Goal: Transaction & Acquisition: Purchase product/service

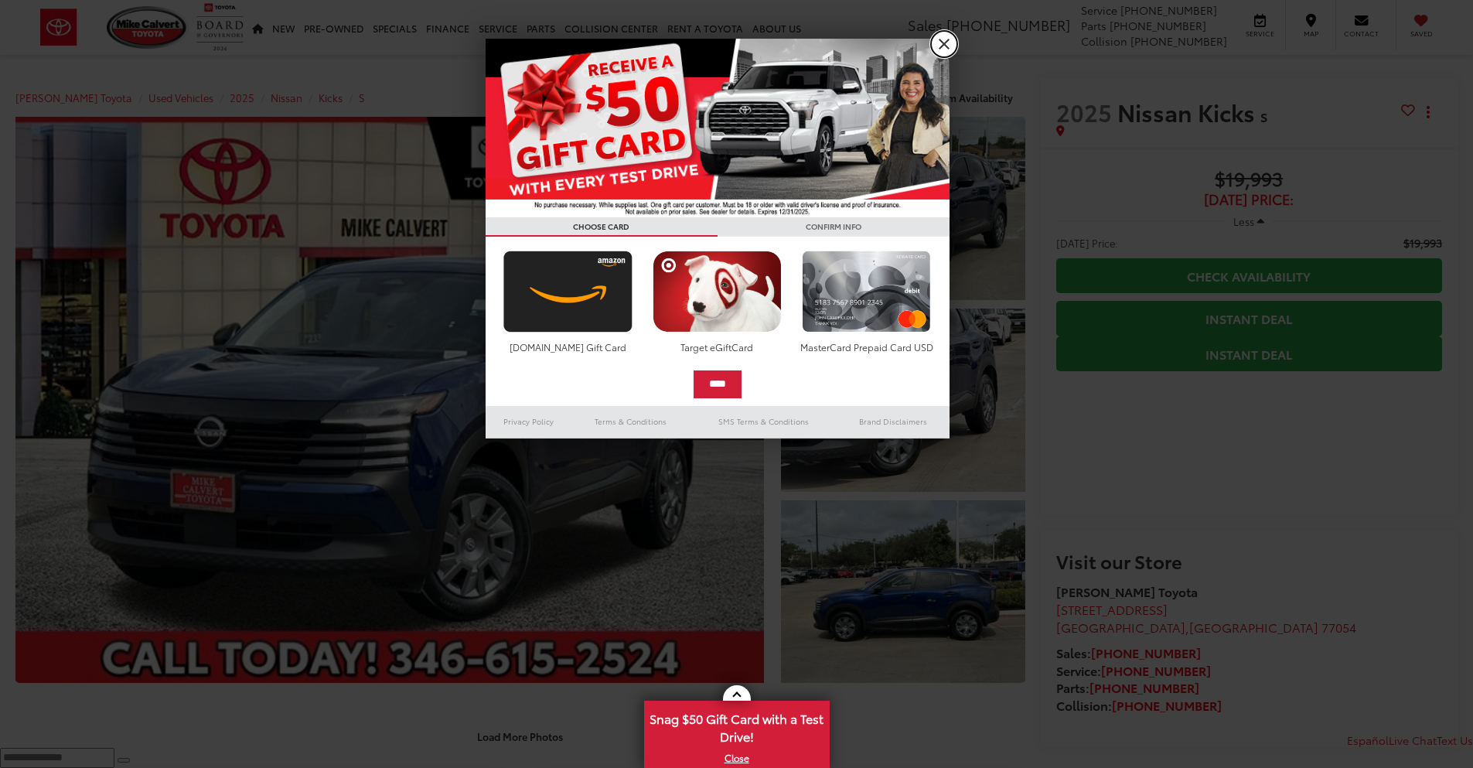
click at [946, 38] on link "X" at bounding box center [944, 44] width 26 height 26
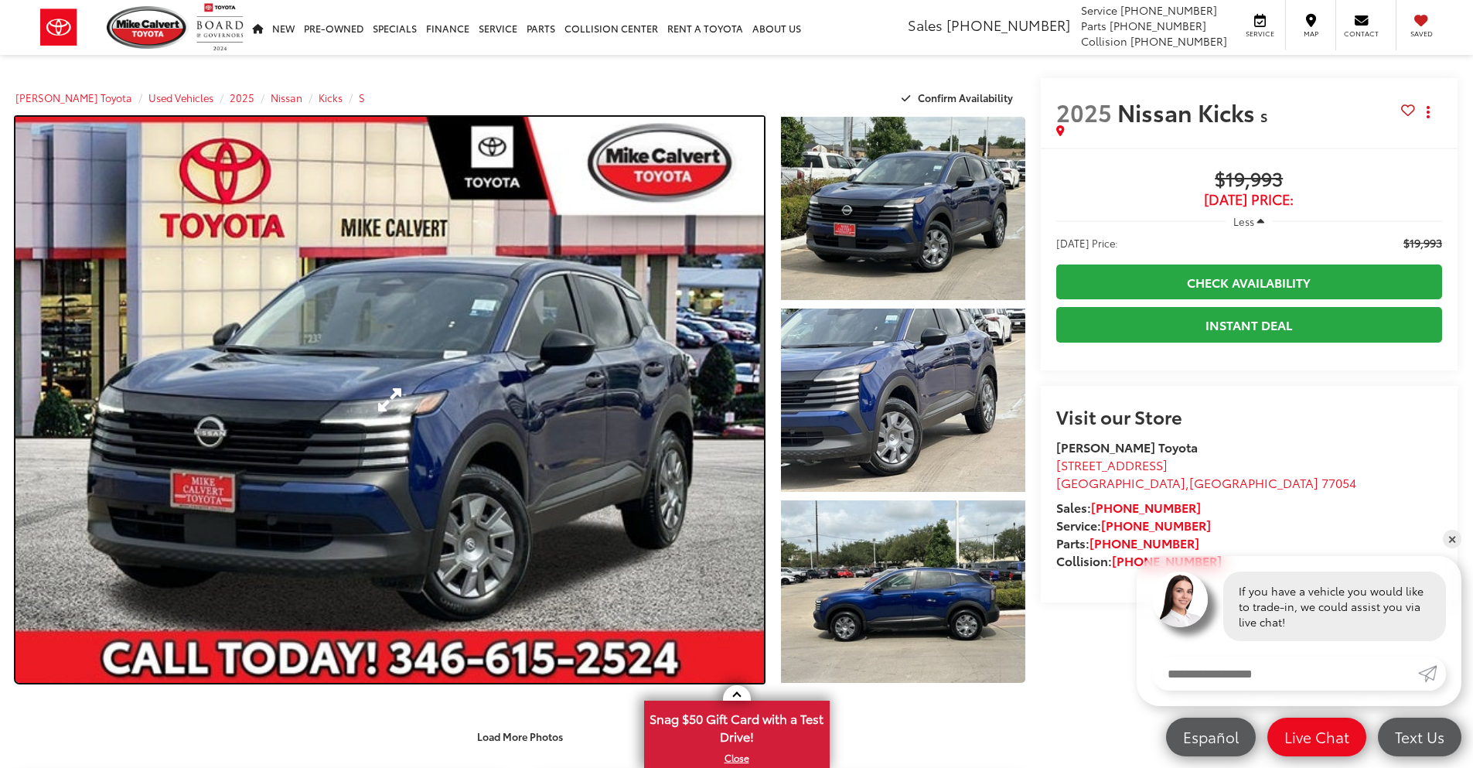
click at [549, 501] on link "Expand Photo 0" at bounding box center [389, 400] width 748 height 566
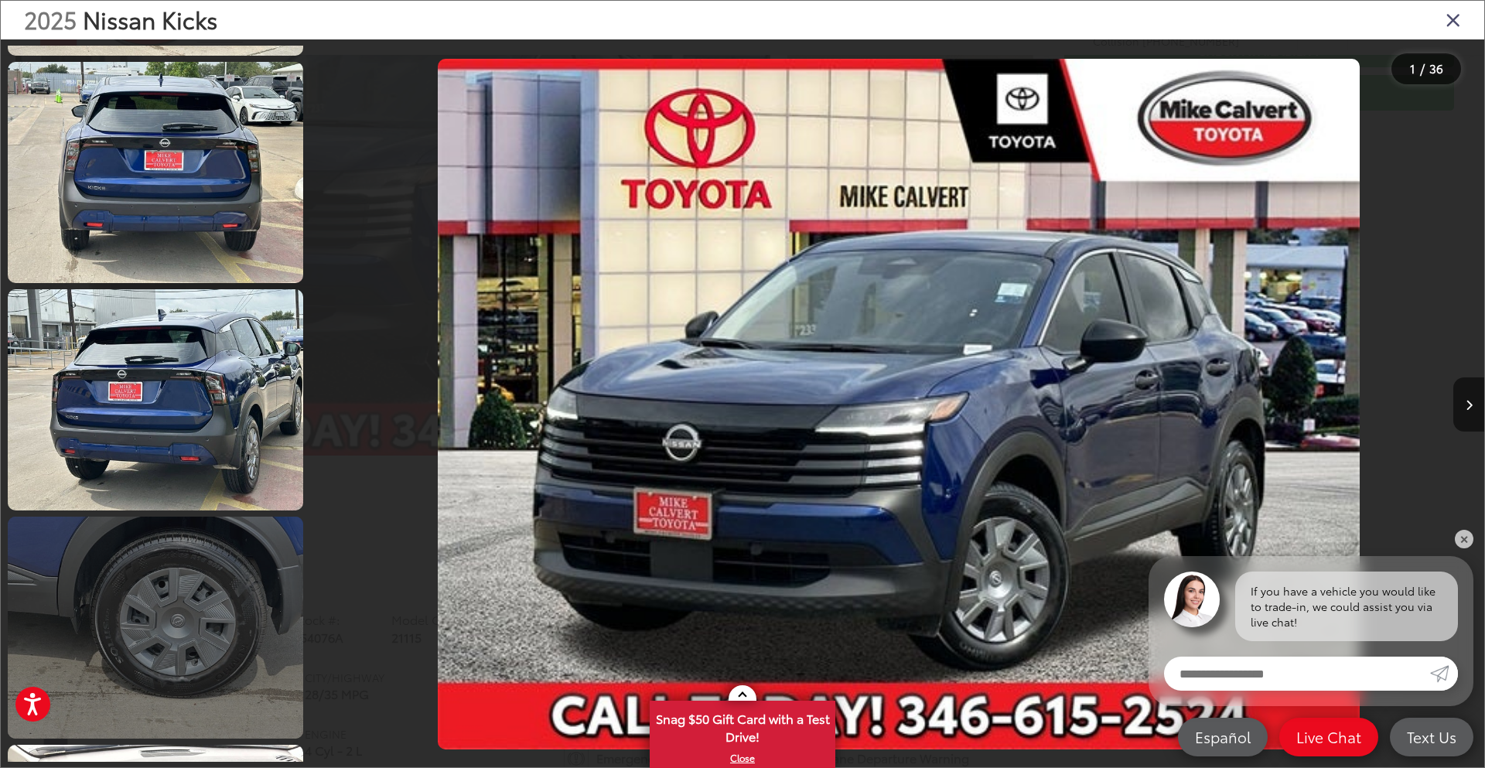
scroll to position [1314, 0]
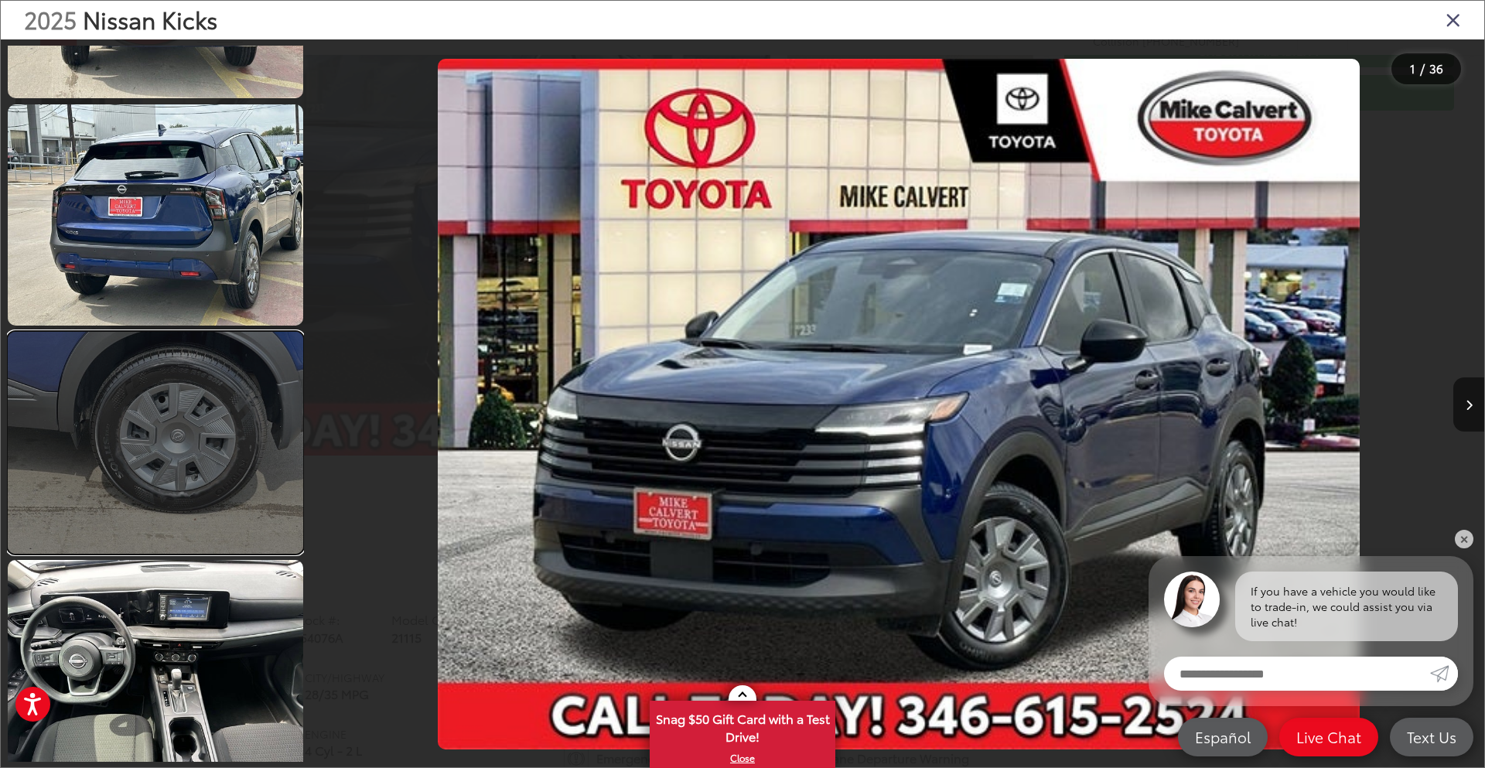
click at [176, 444] on link at bounding box center [155, 442] width 295 height 221
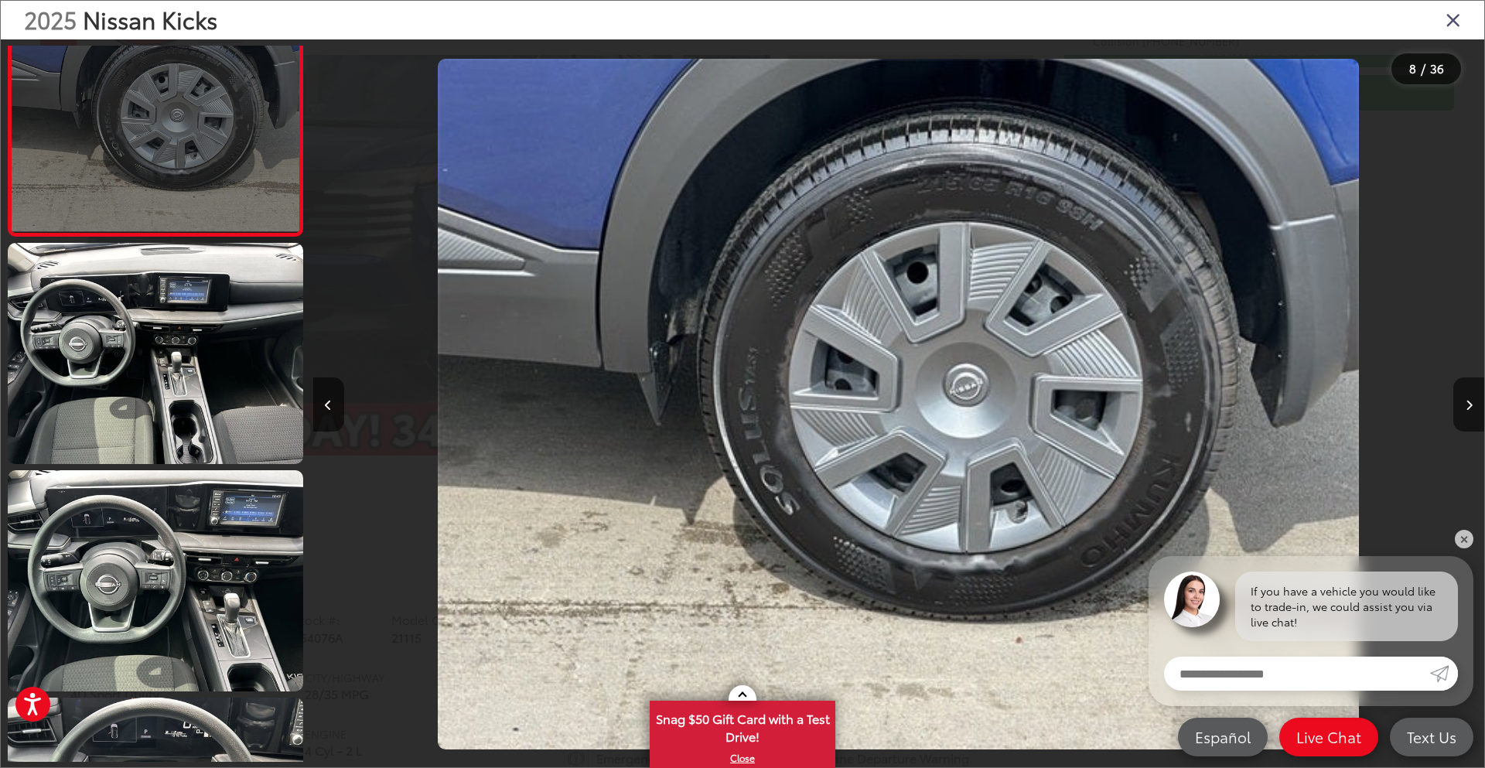
scroll to position [1703, 0]
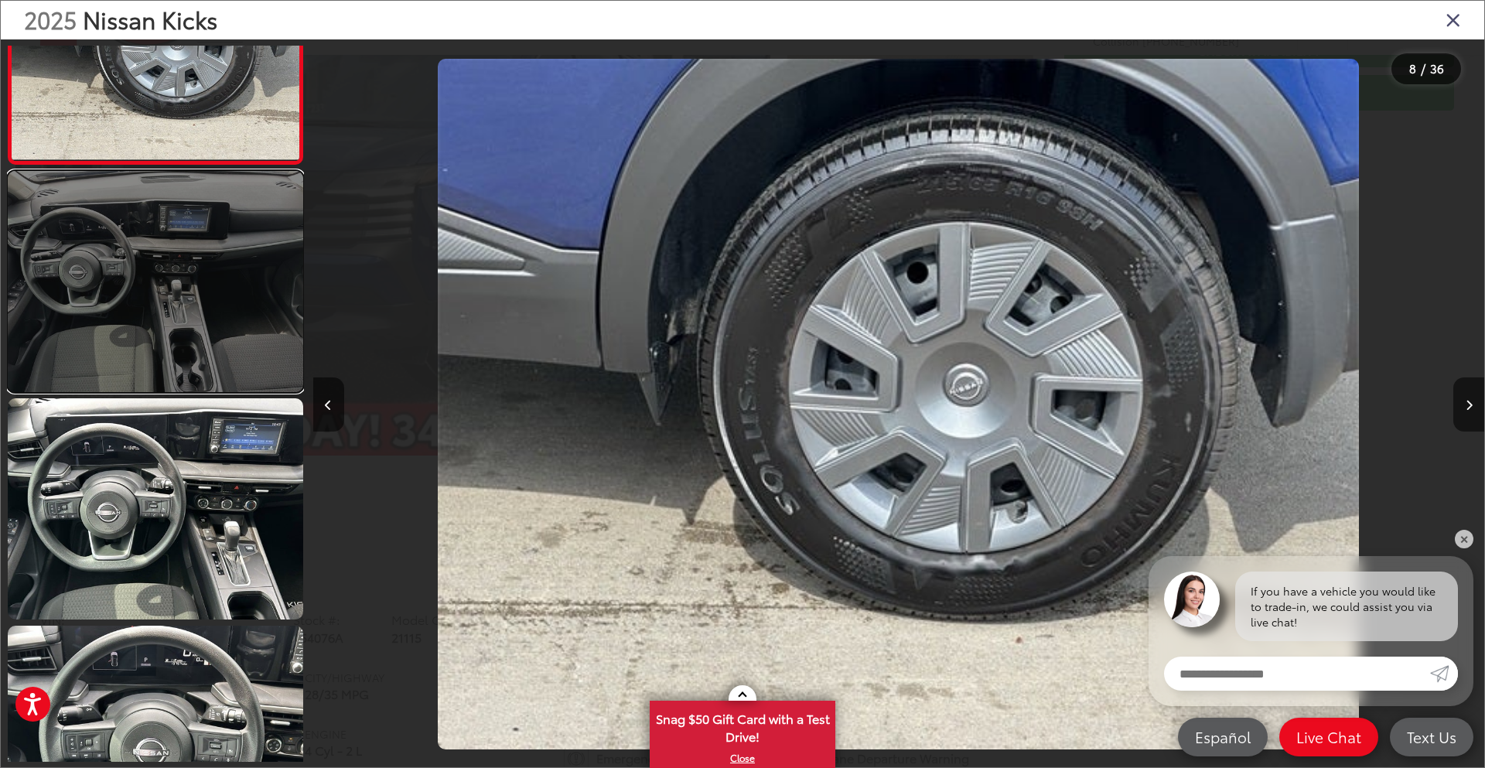
click at [188, 307] on link at bounding box center [155, 281] width 295 height 221
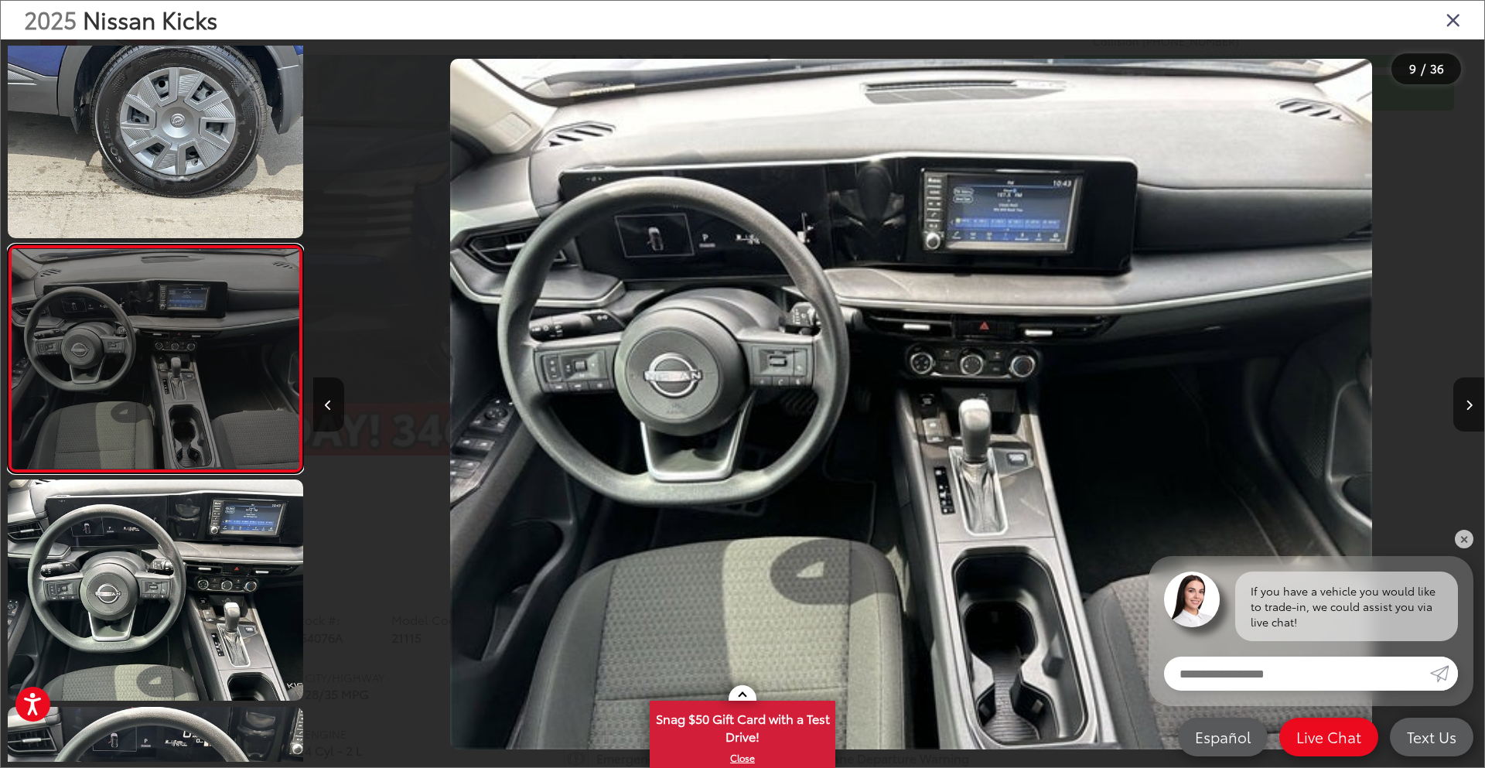
scroll to position [0, 9368]
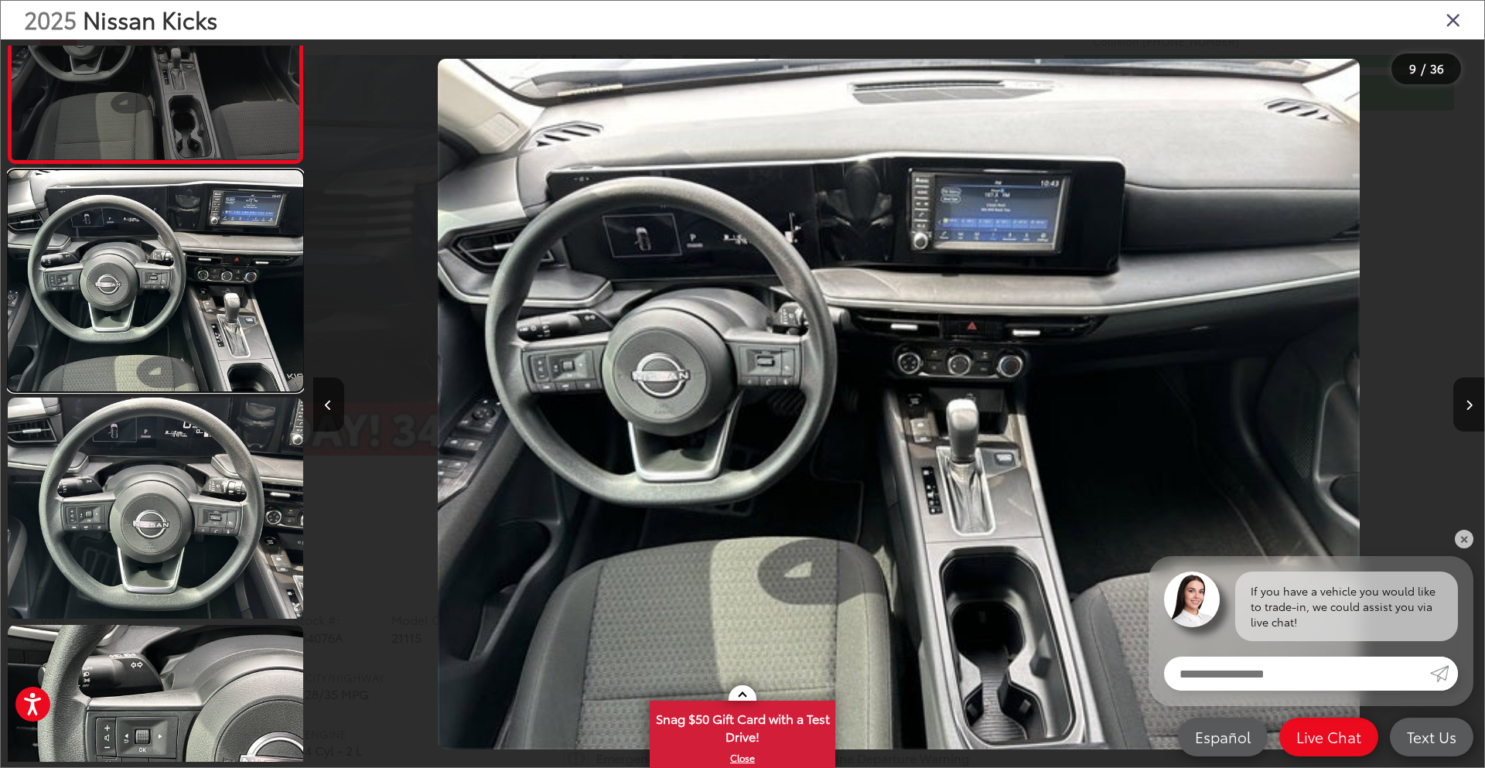
click at [227, 305] on link at bounding box center [155, 280] width 295 height 221
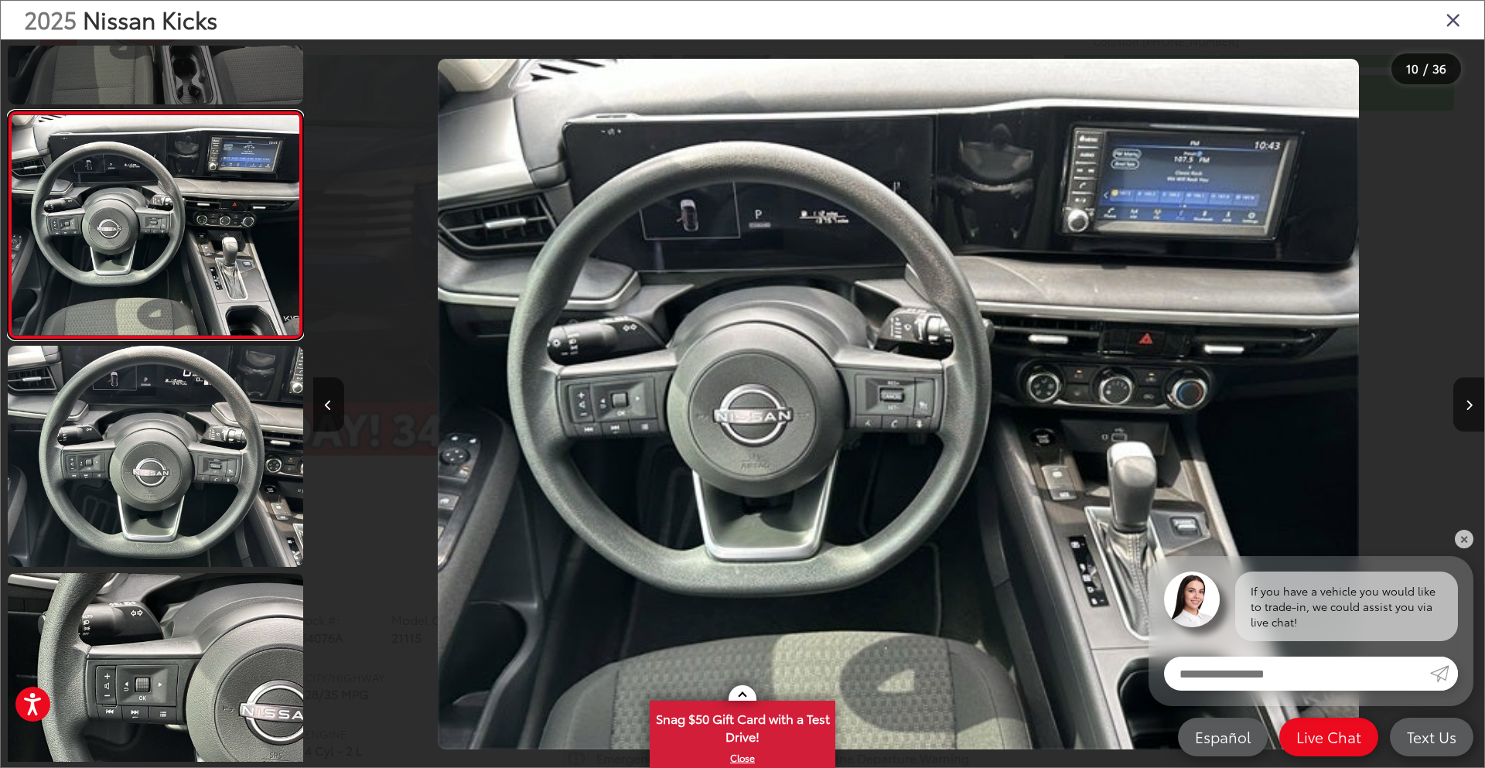
scroll to position [2159, 0]
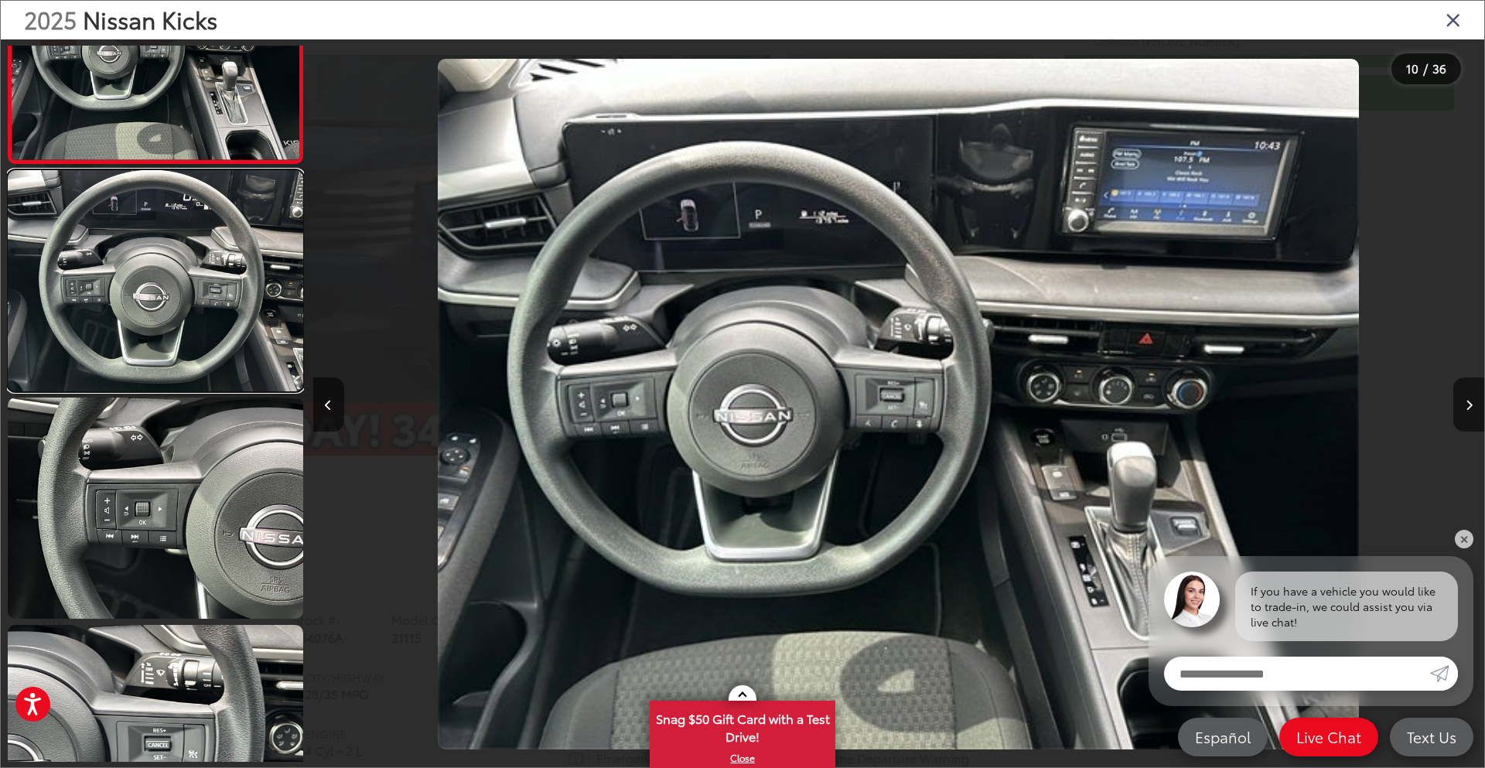
click at [227, 305] on link at bounding box center [155, 280] width 295 height 221
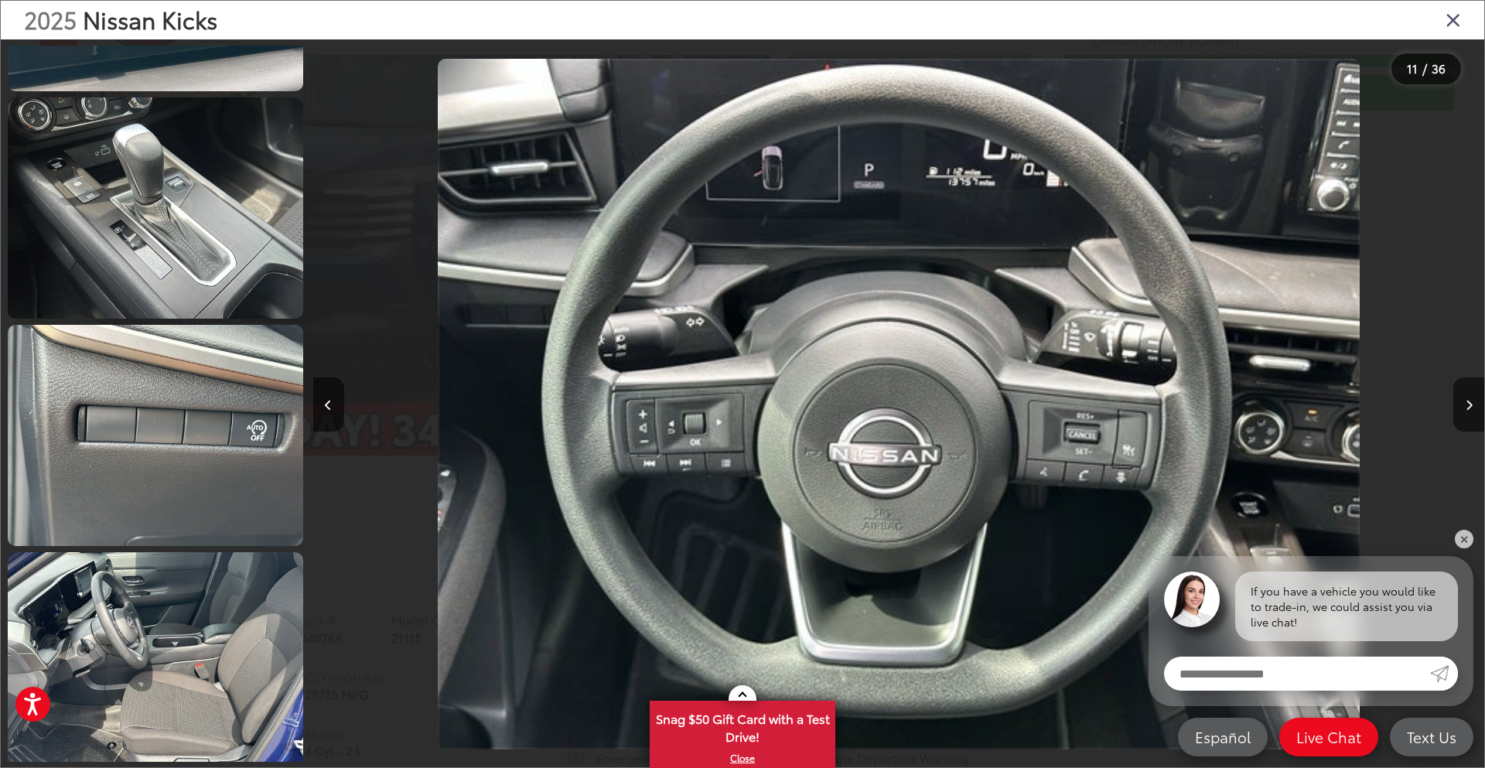
scroll to position [3623, 0]
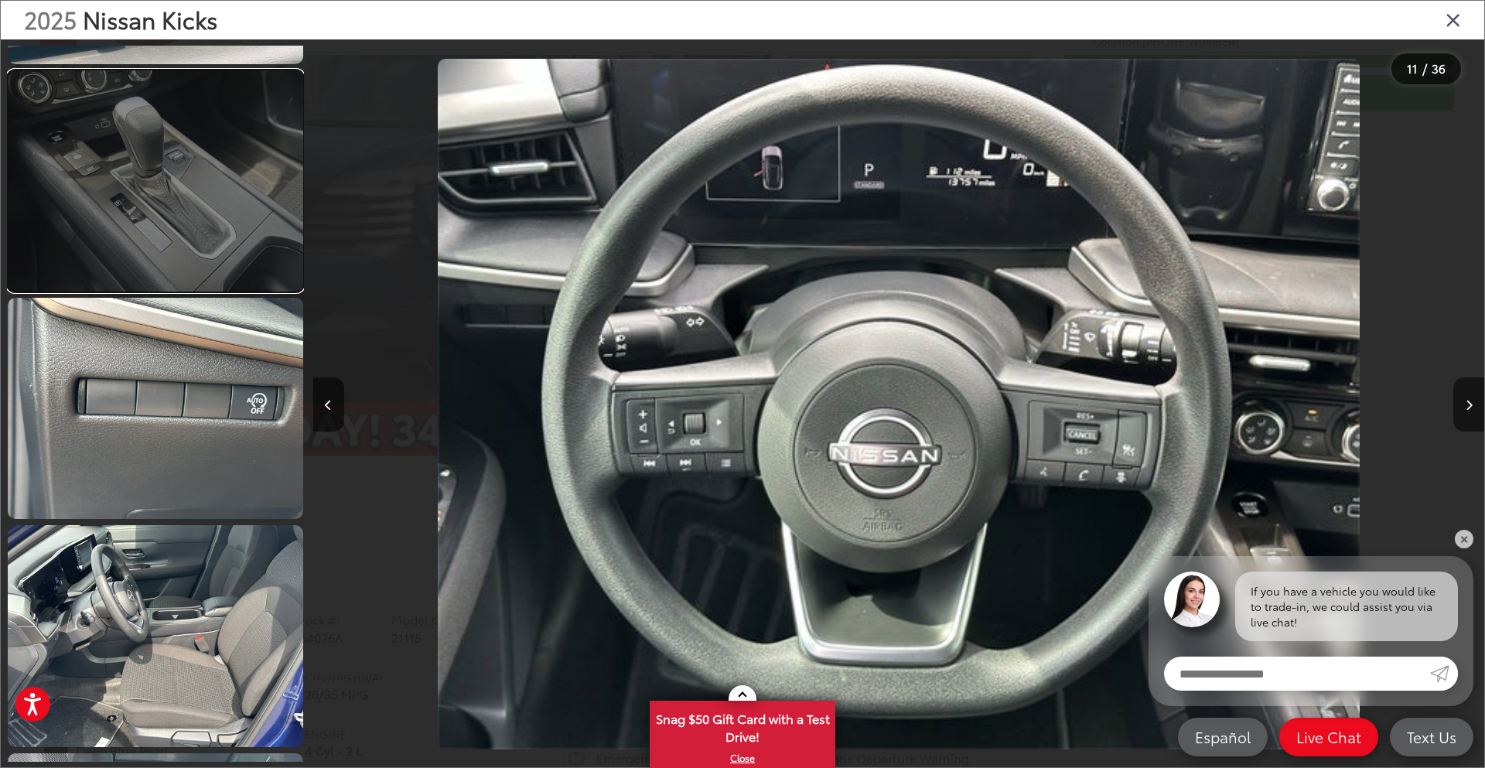
click at [224, 242] on link at bounding box center [155, 180] width 295 height 221
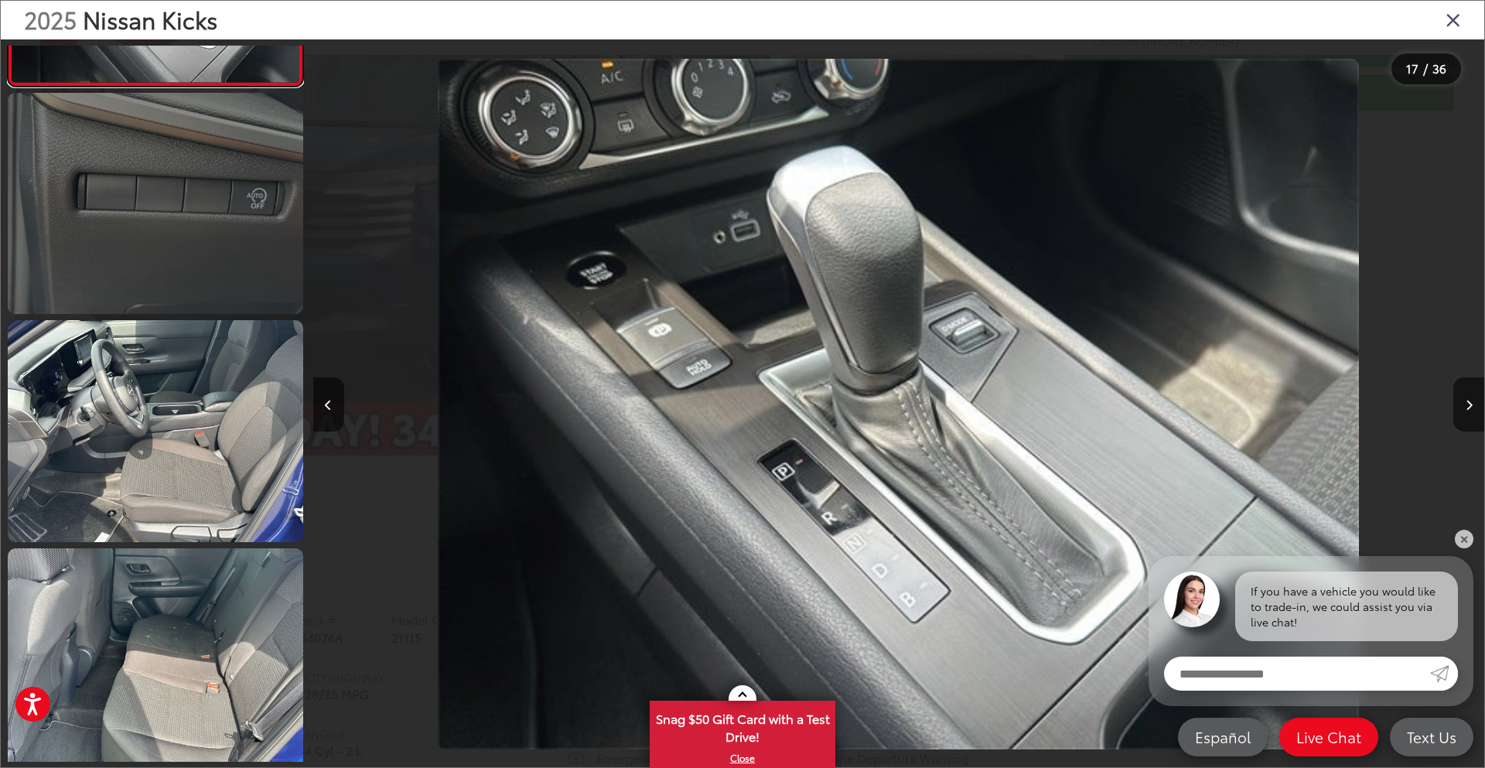
scroll to position [3906, 0]
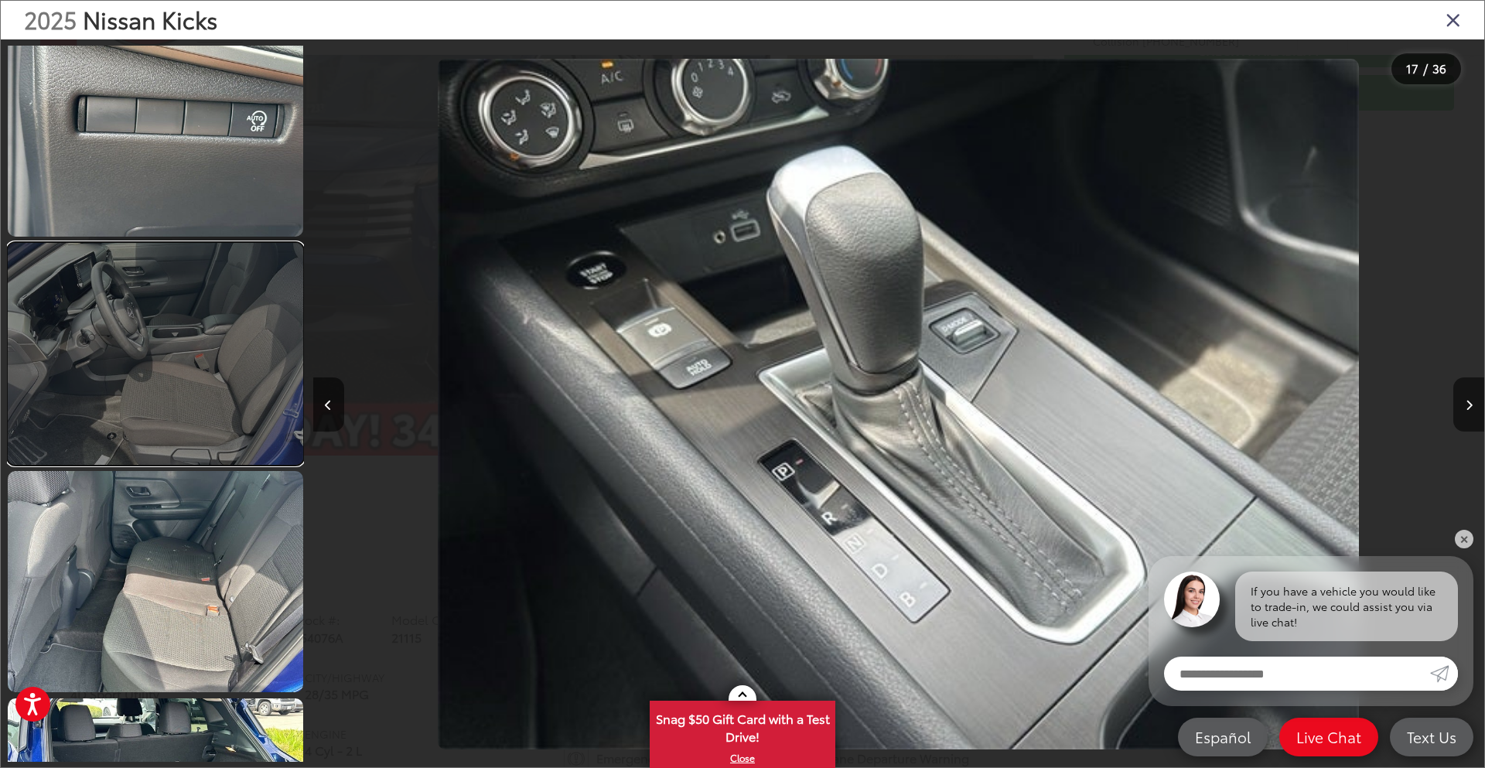
click at [196, 315] on link at bounding box center [155, 353] width 295 height 221
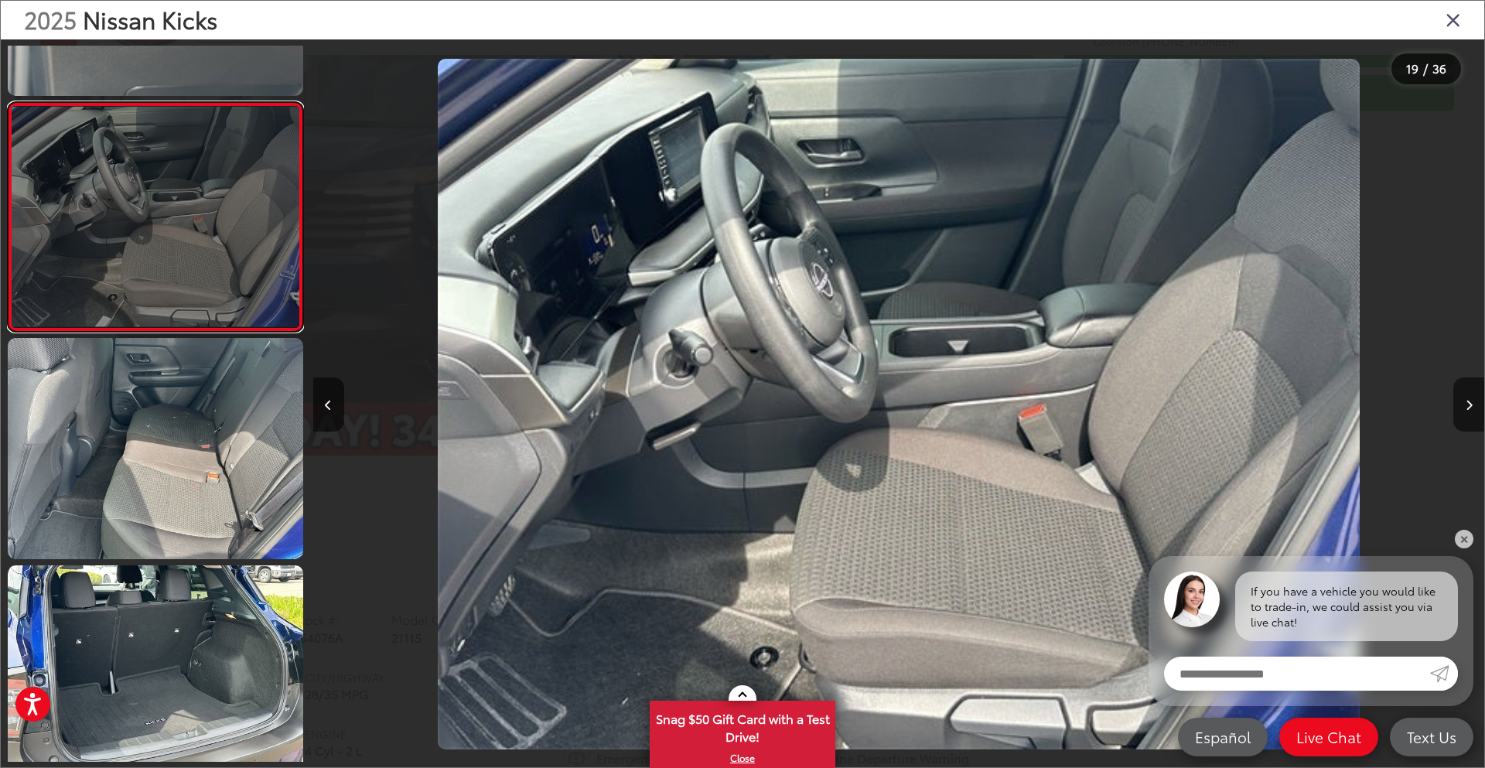
scroll to position [4051, 0]
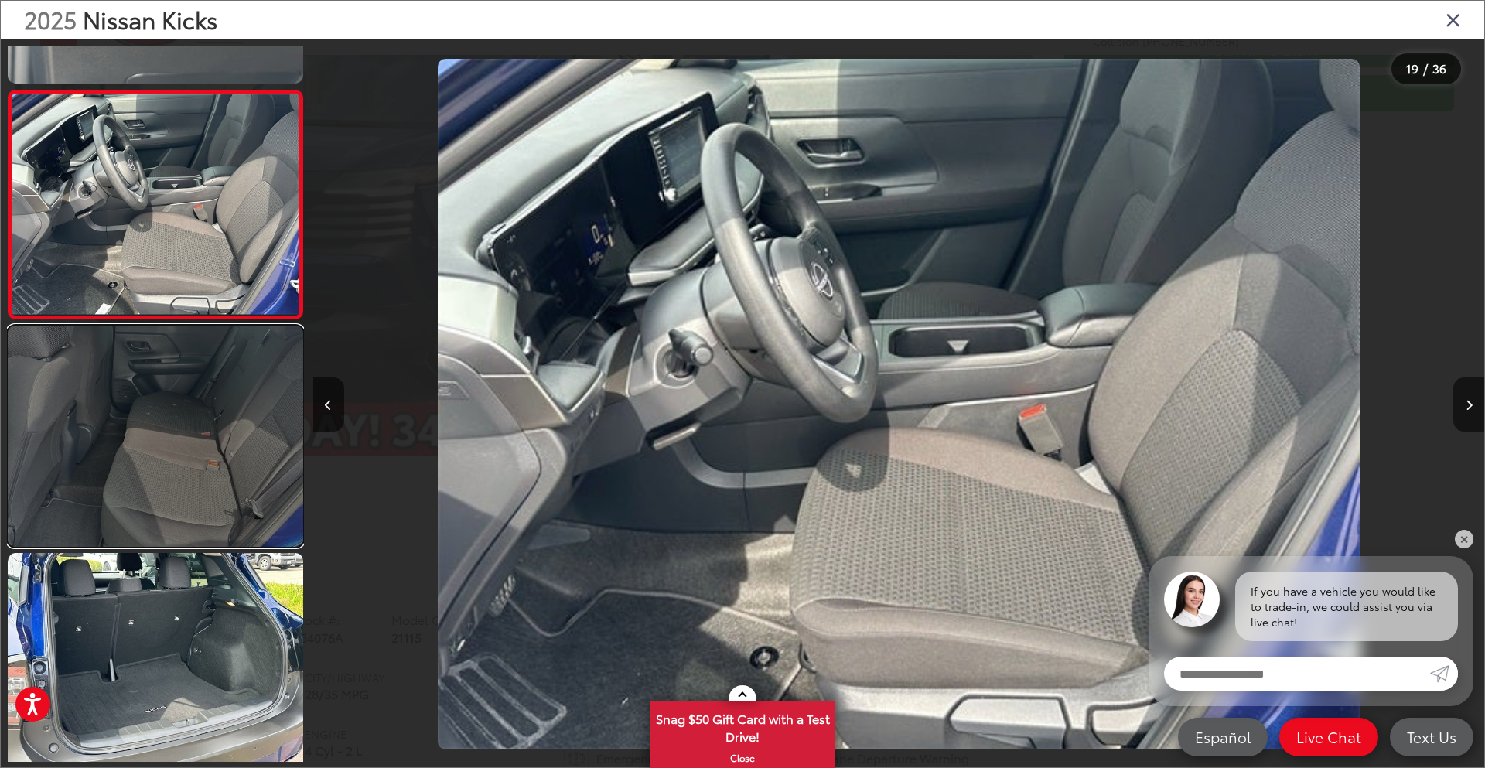
click at [196, 363] on link at bounding box center [155, 436] width 295 height 221
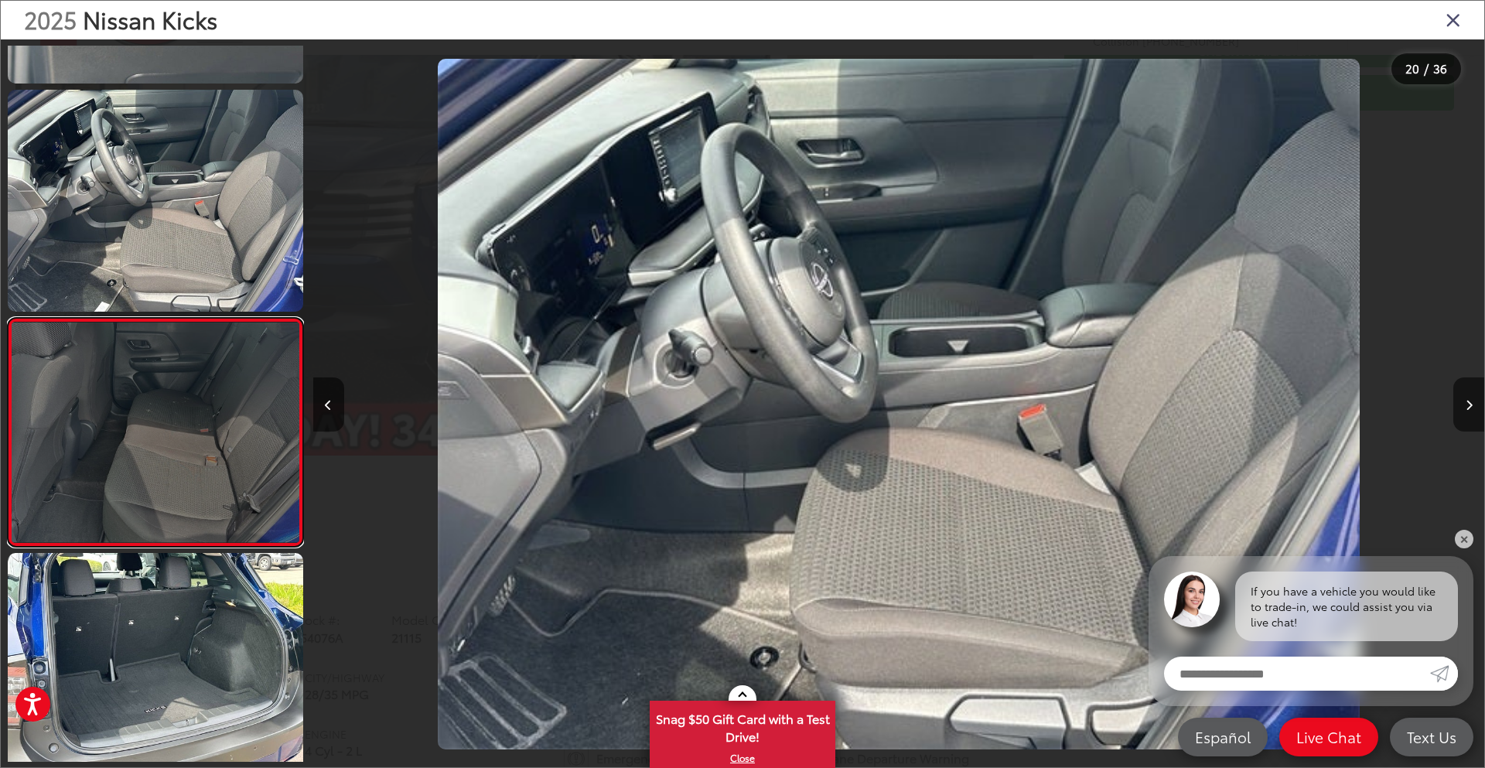
scroll to position [0, 0]
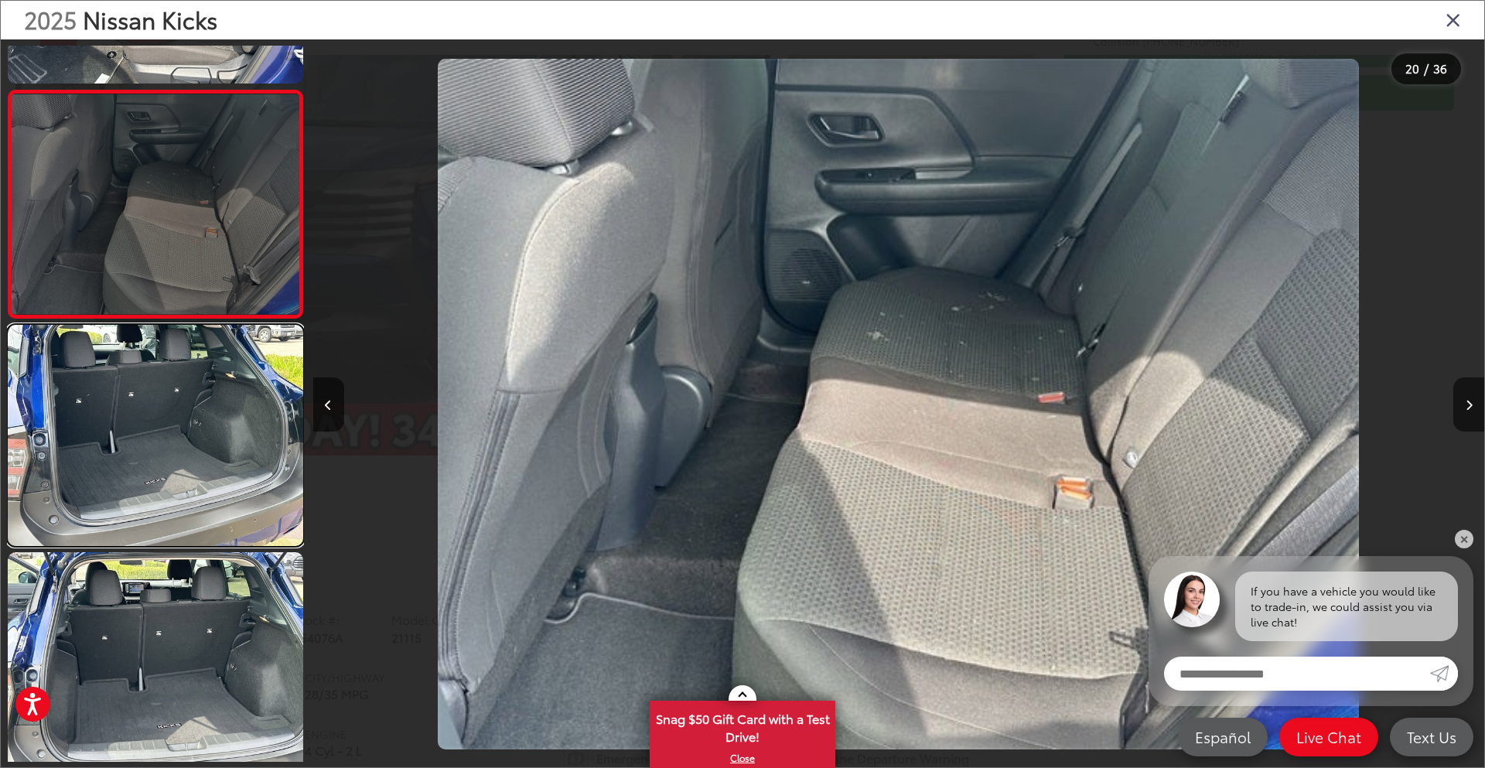
click at [185, 356] on link at bounding box center [155, 435] width 295 height 221
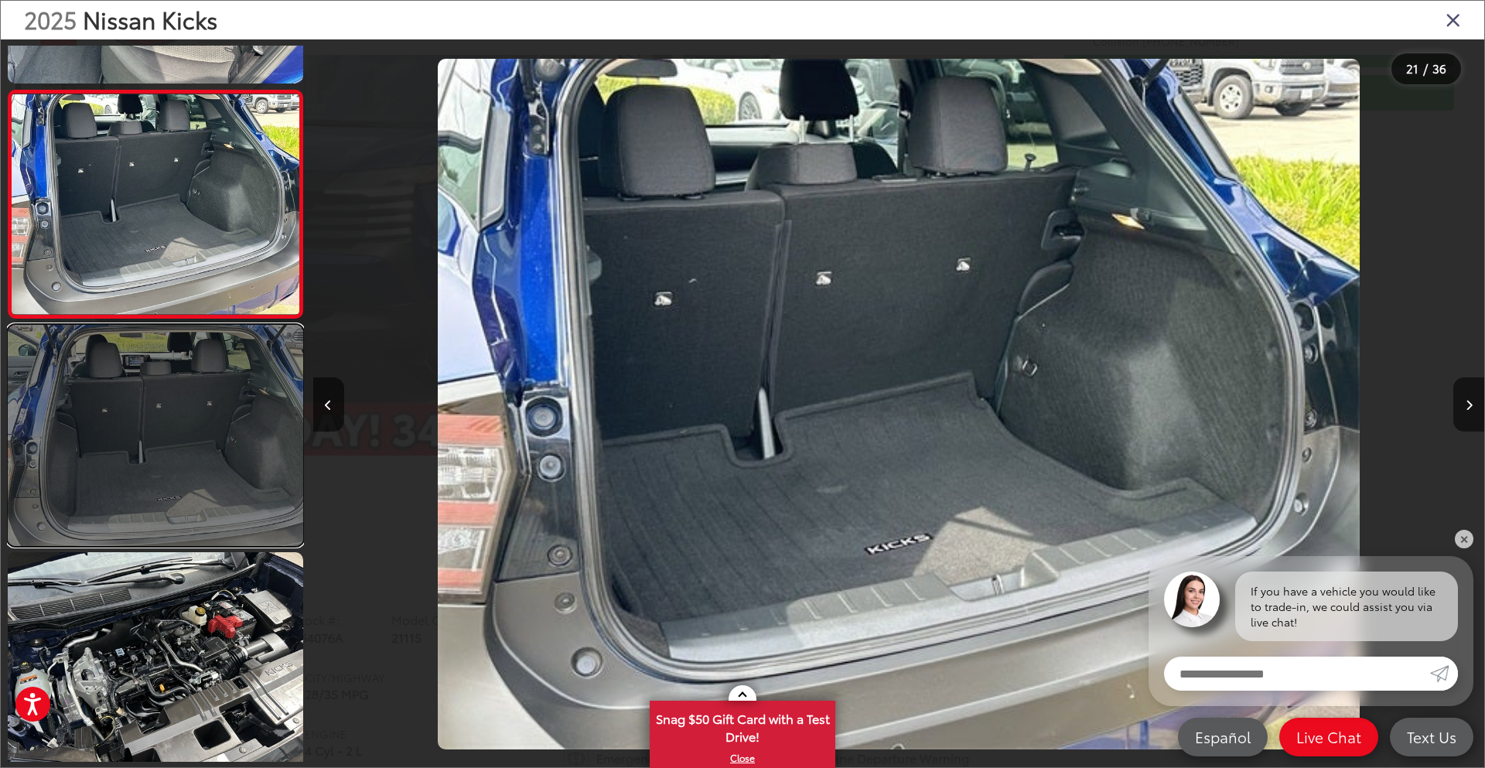
click at [184, 344] on link at bounding box center [155, 435] width 295 height 221
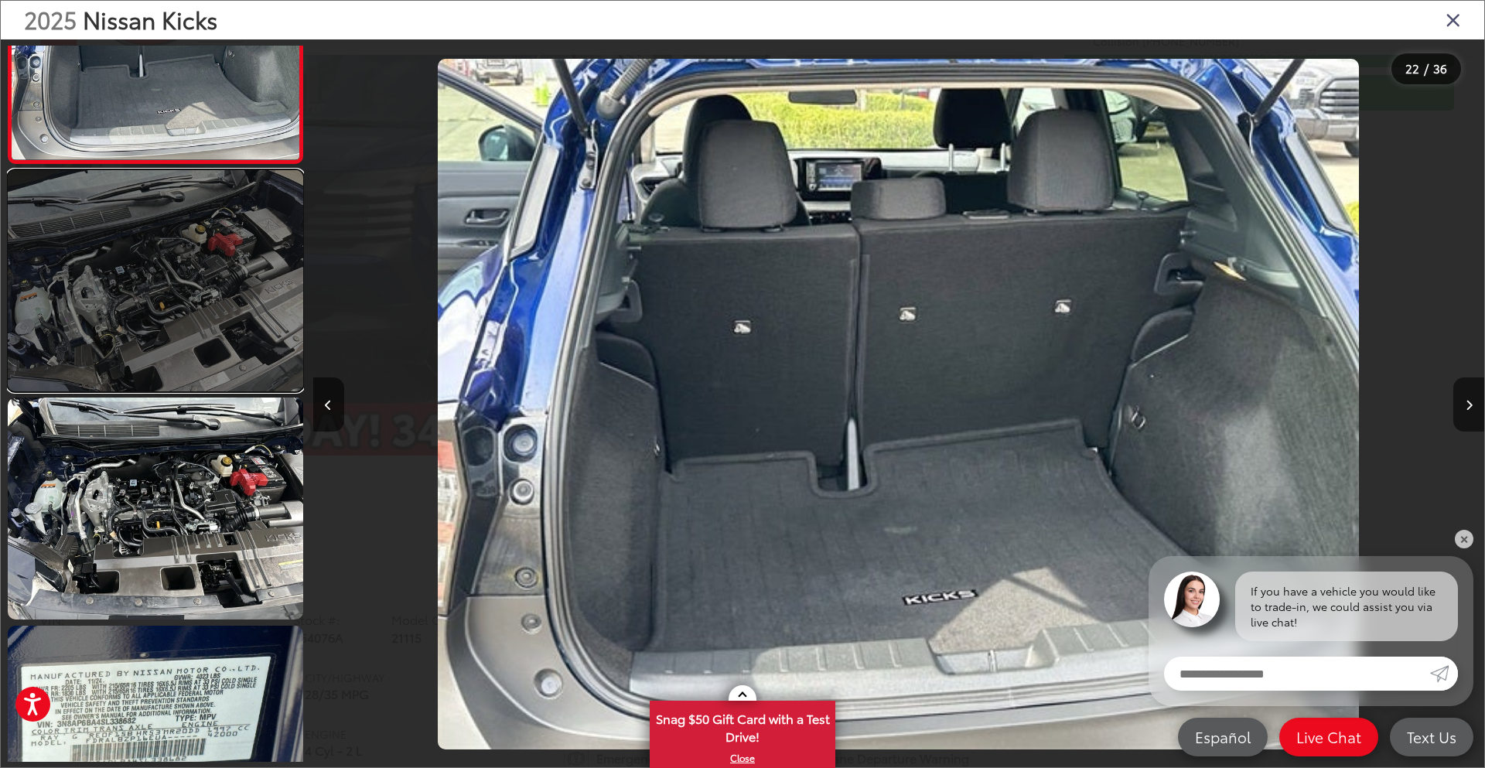
click at [182, 344] on link at bounding box center [155, 280] width 295 height 221
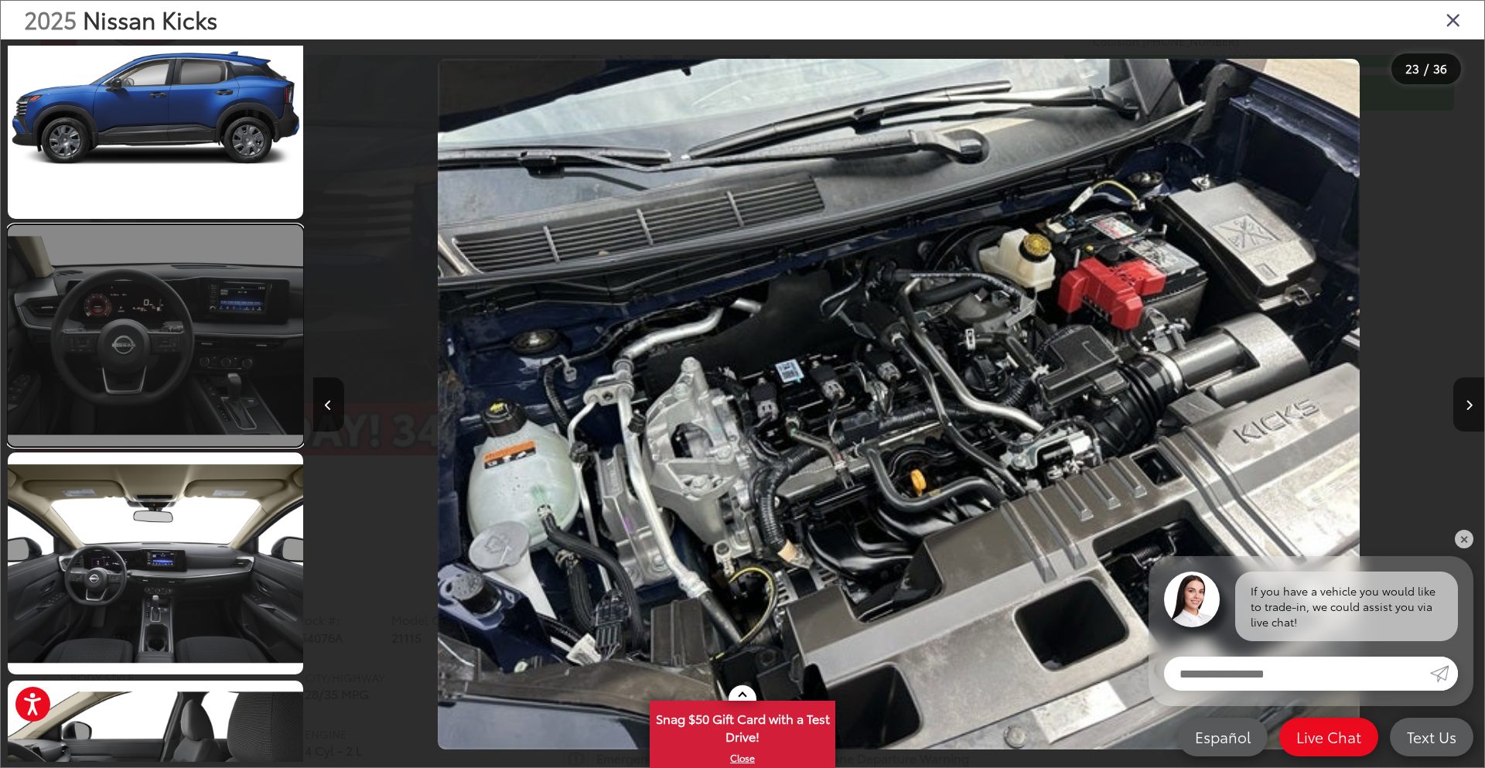
click at [195, 356] on link at bounding box center [155, 335] width 295 height 221
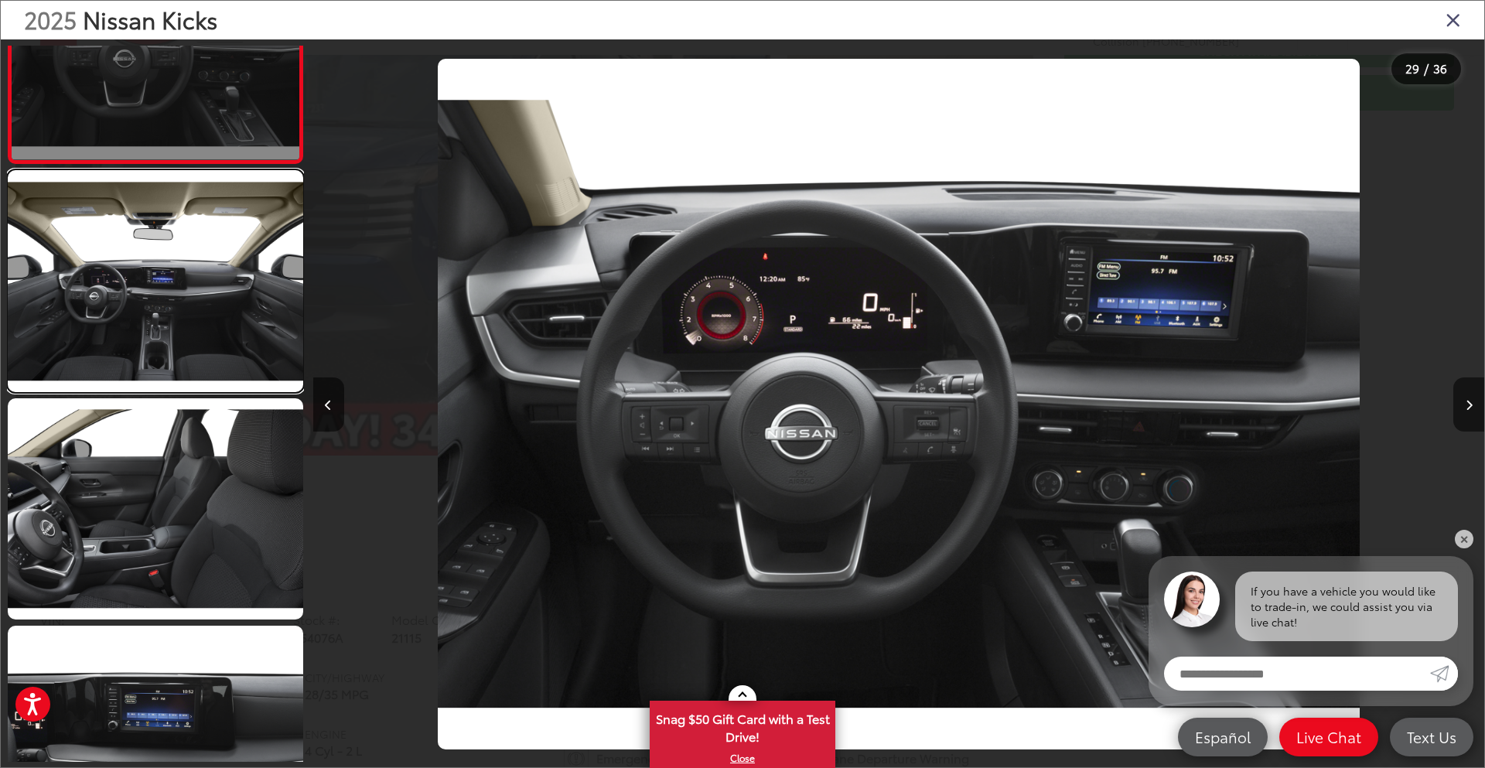
click at [188, 350] on link at bounding box center [155, 280] width 295 height 221
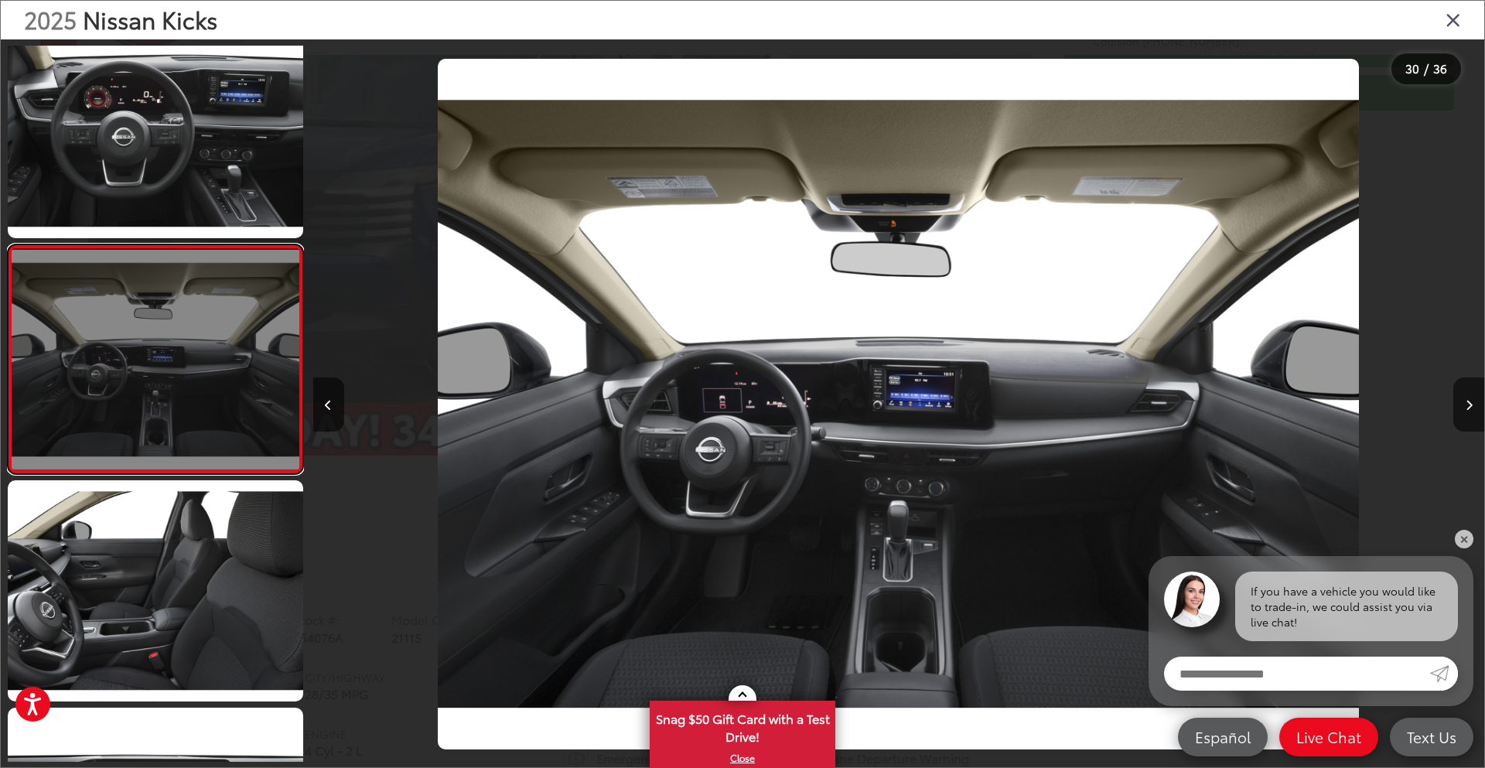
click at [167, 457] on link at bounding box center [155, 358] width 295 height 229
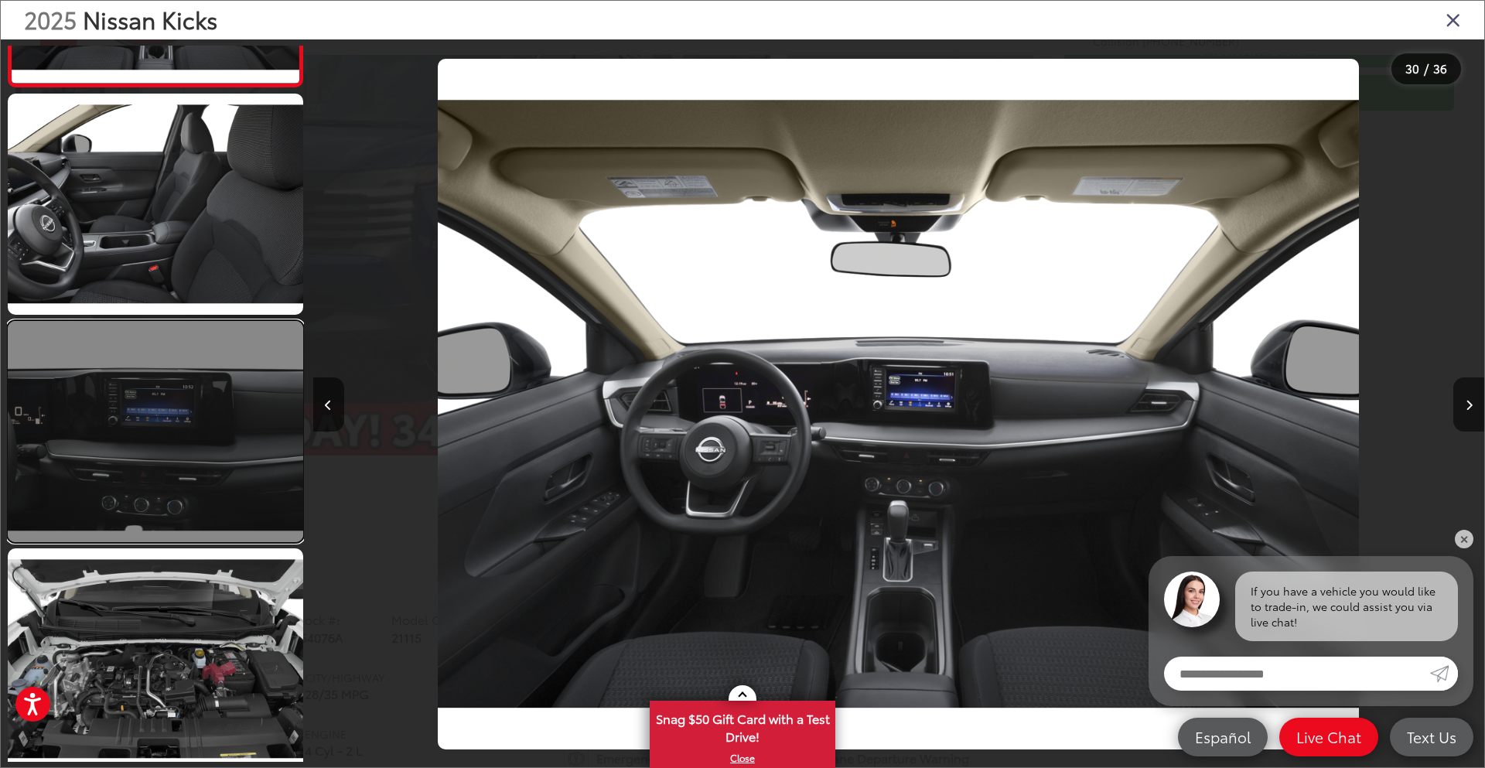
click at [177, 460] on link at bounding box center [155, 431] width 295 height 221
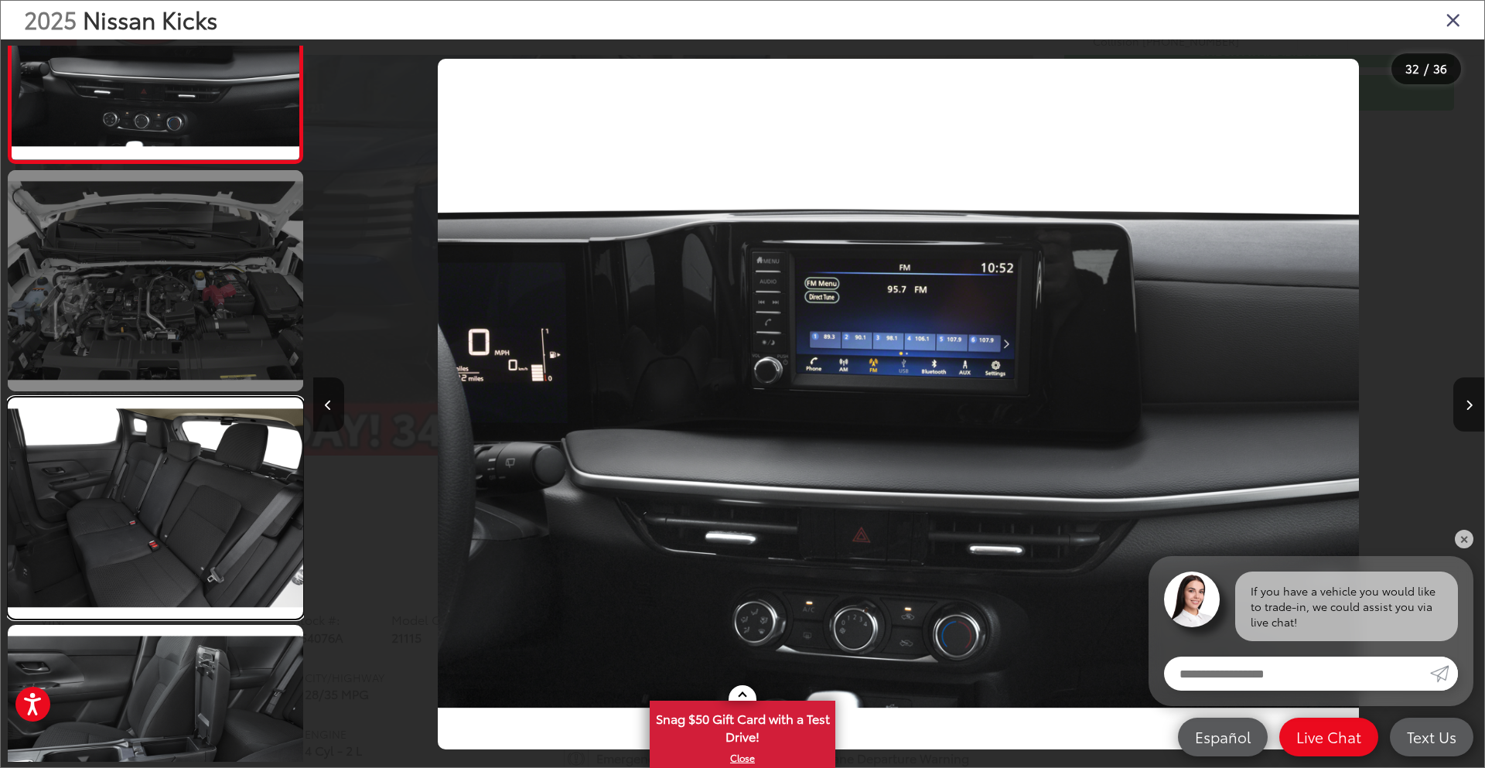
click at [193, 547] on link at bounding box center [155, 507] width 295 height 221
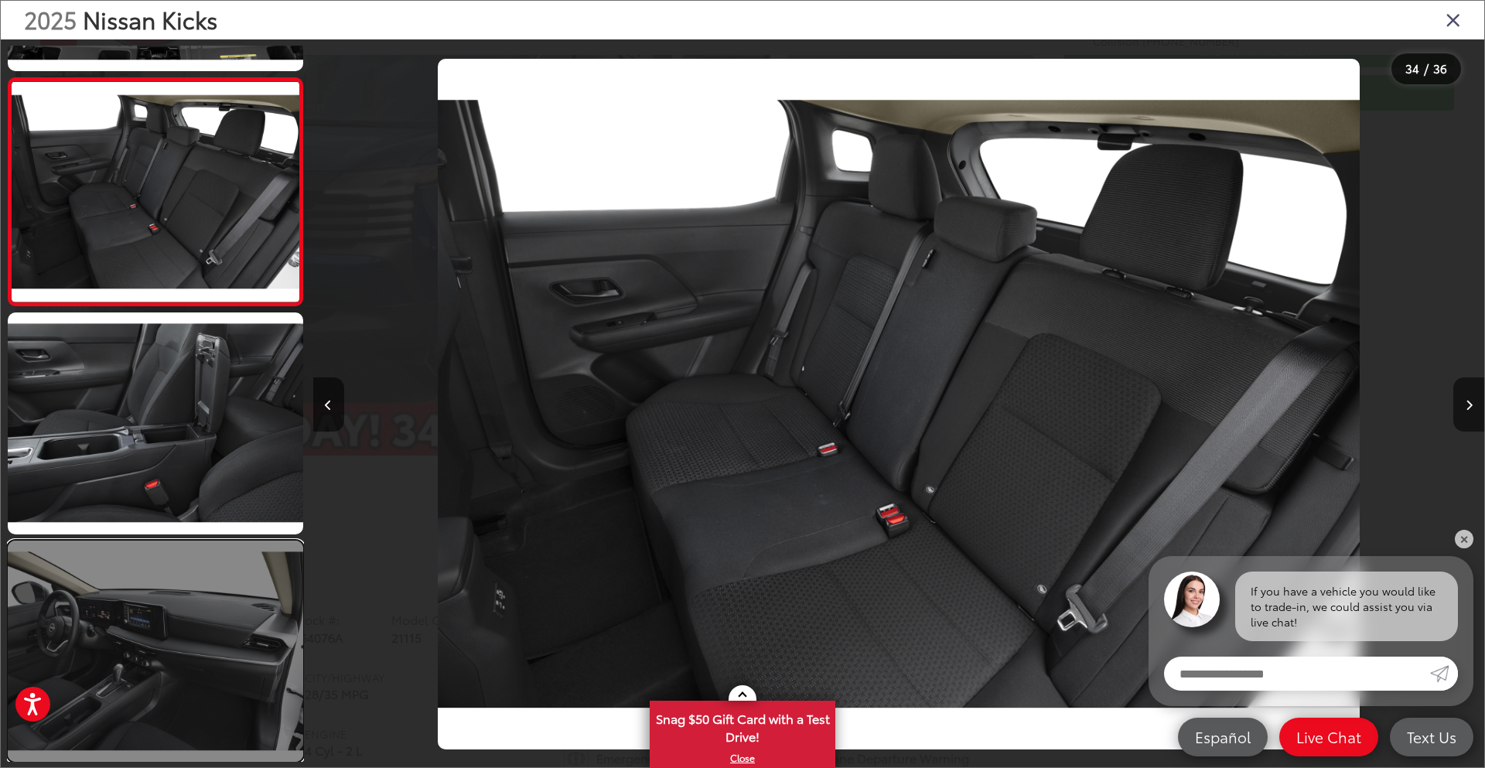
click at [162, 620] on link at bounding box center [155, 650] width 295 height 221
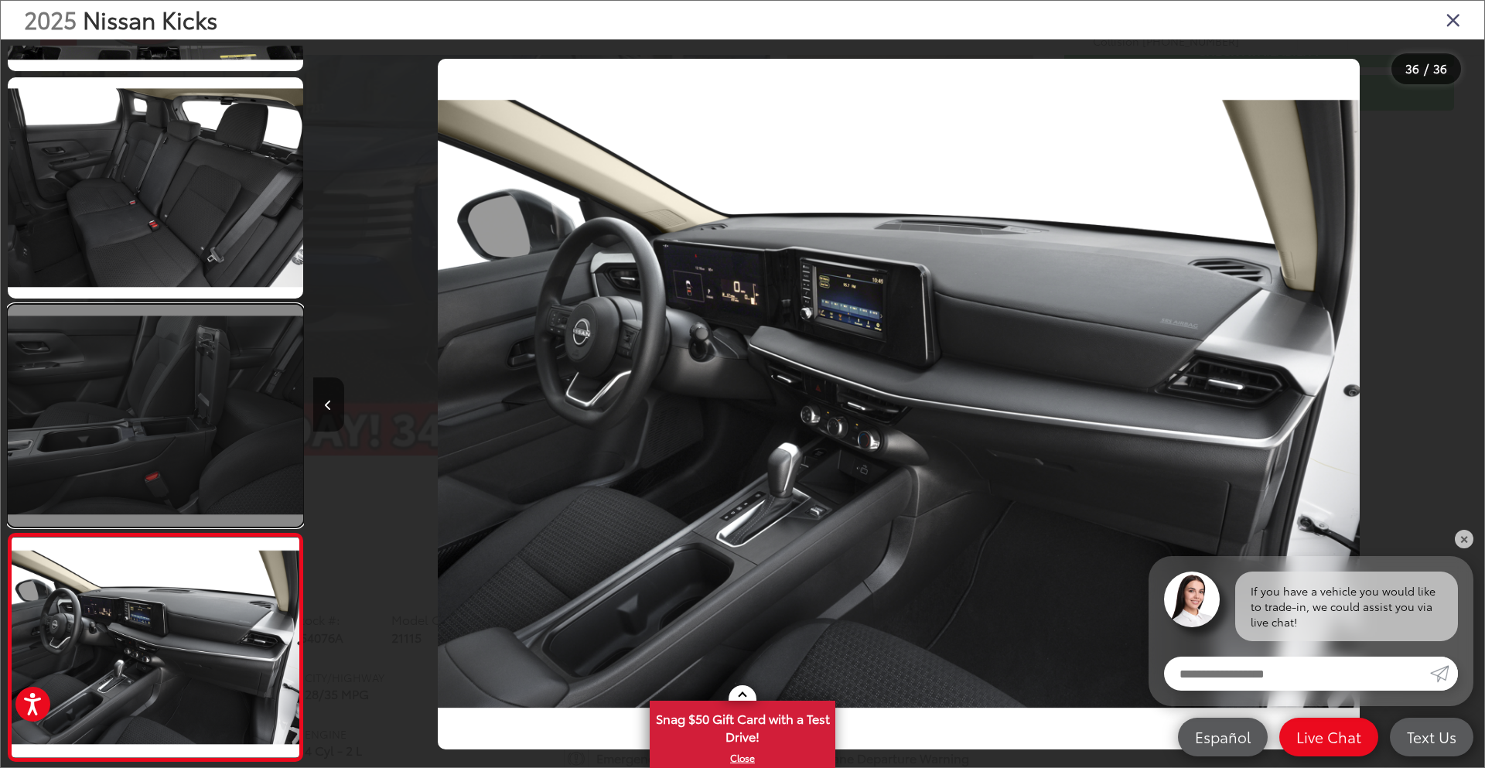
click at [189, 471] on link at bounding box center [155, 415] width 295 height 221
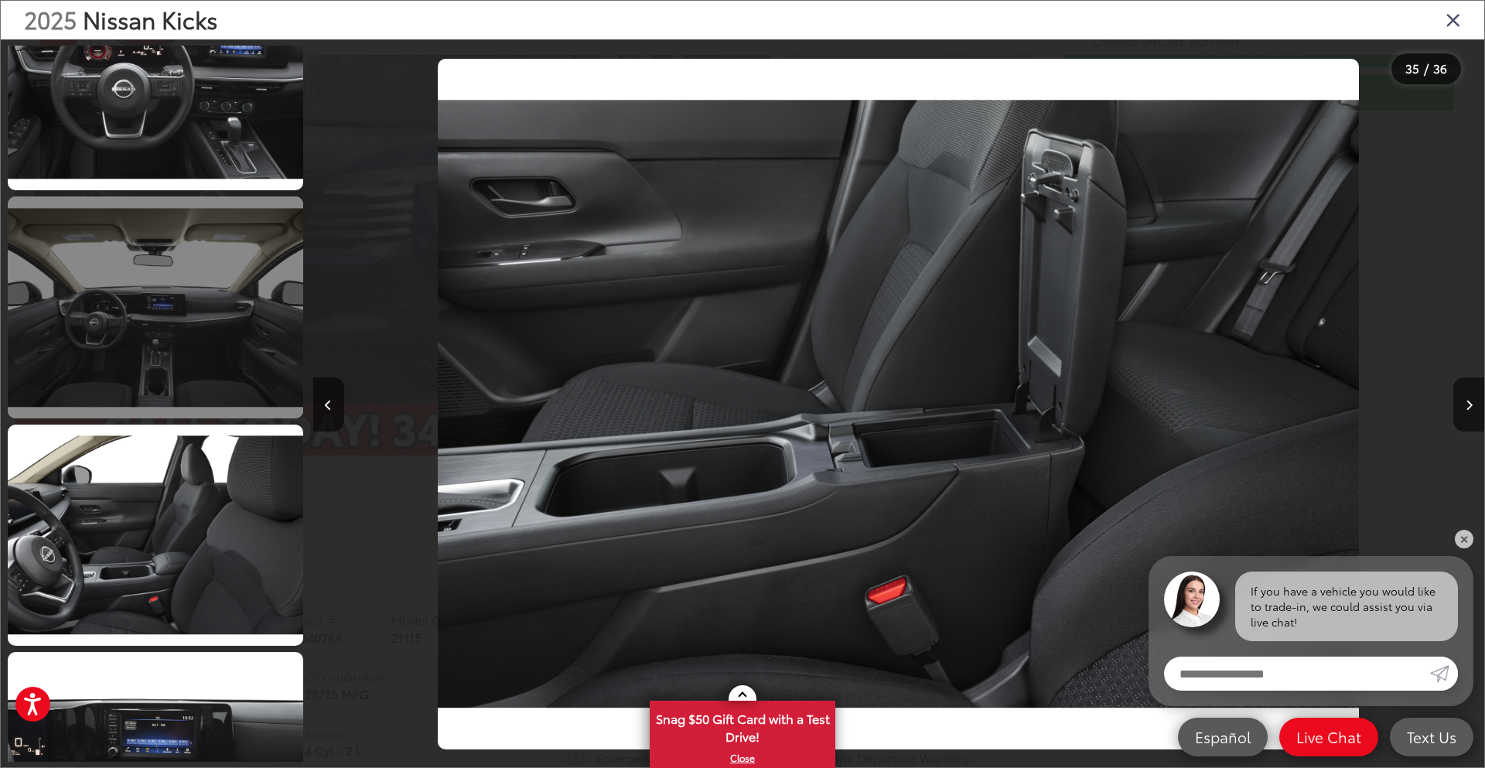
scroll to position [6393, 0]
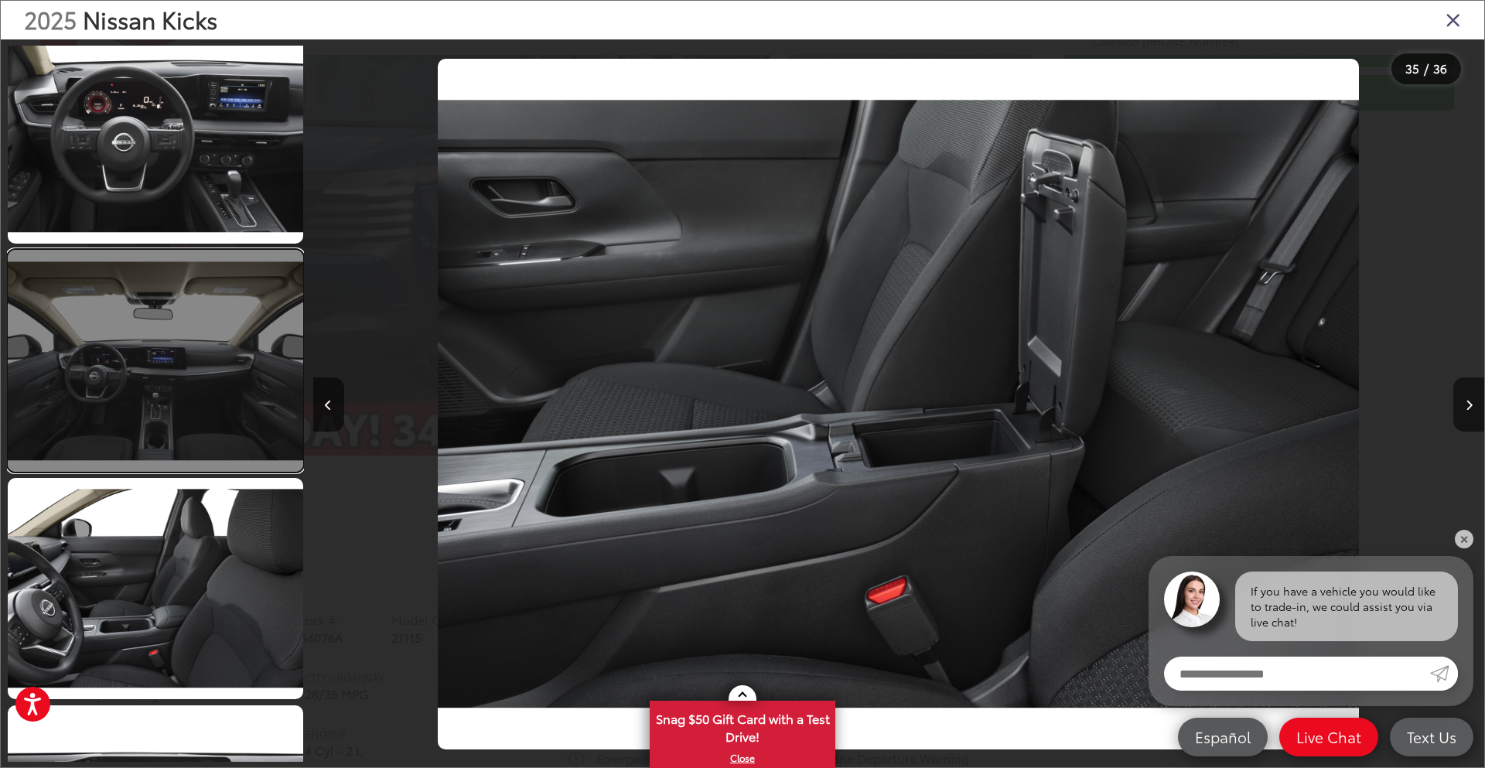
click at [179, 414] on link at bounding box center [155, 360] width 295 height 221
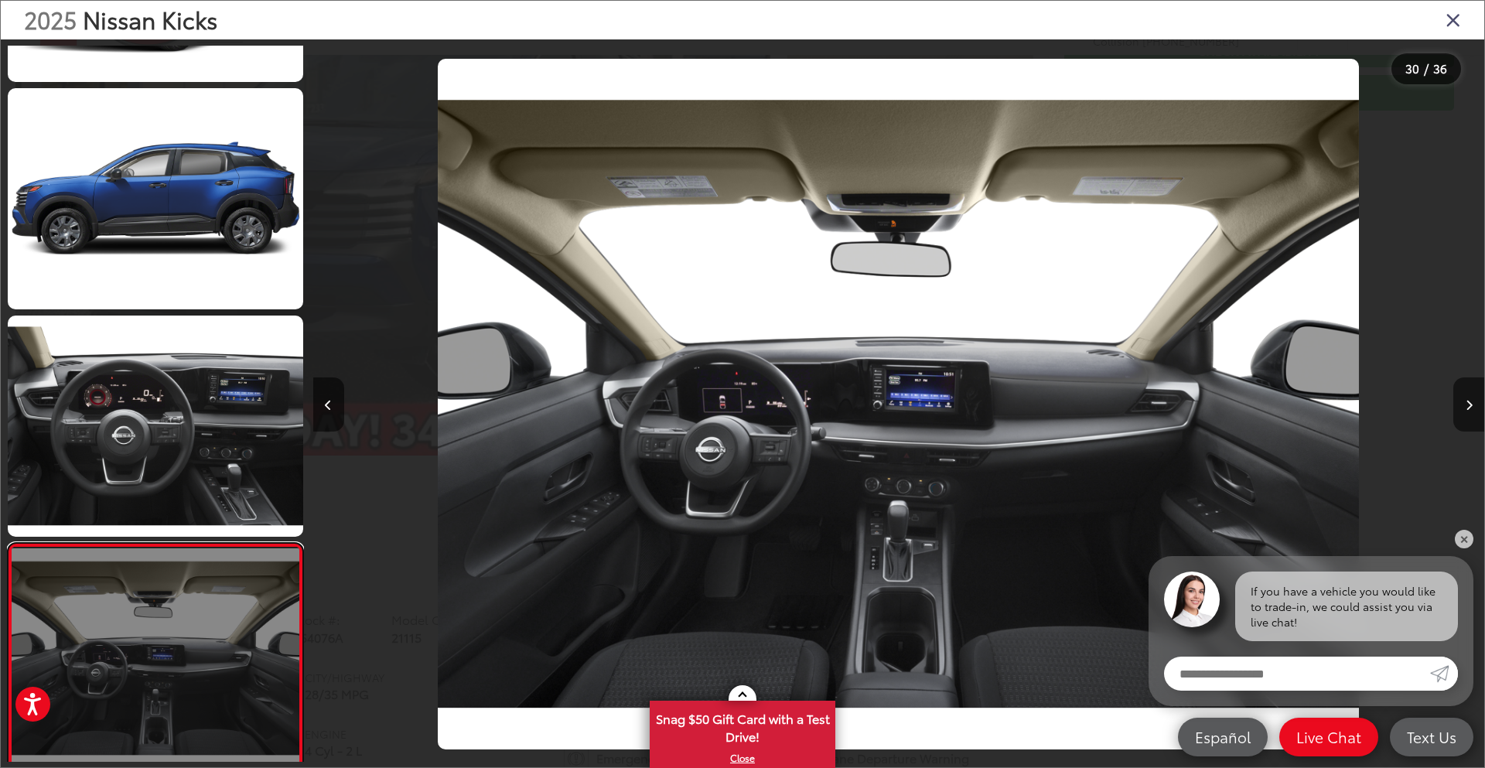
scroll to position [6089, 0]
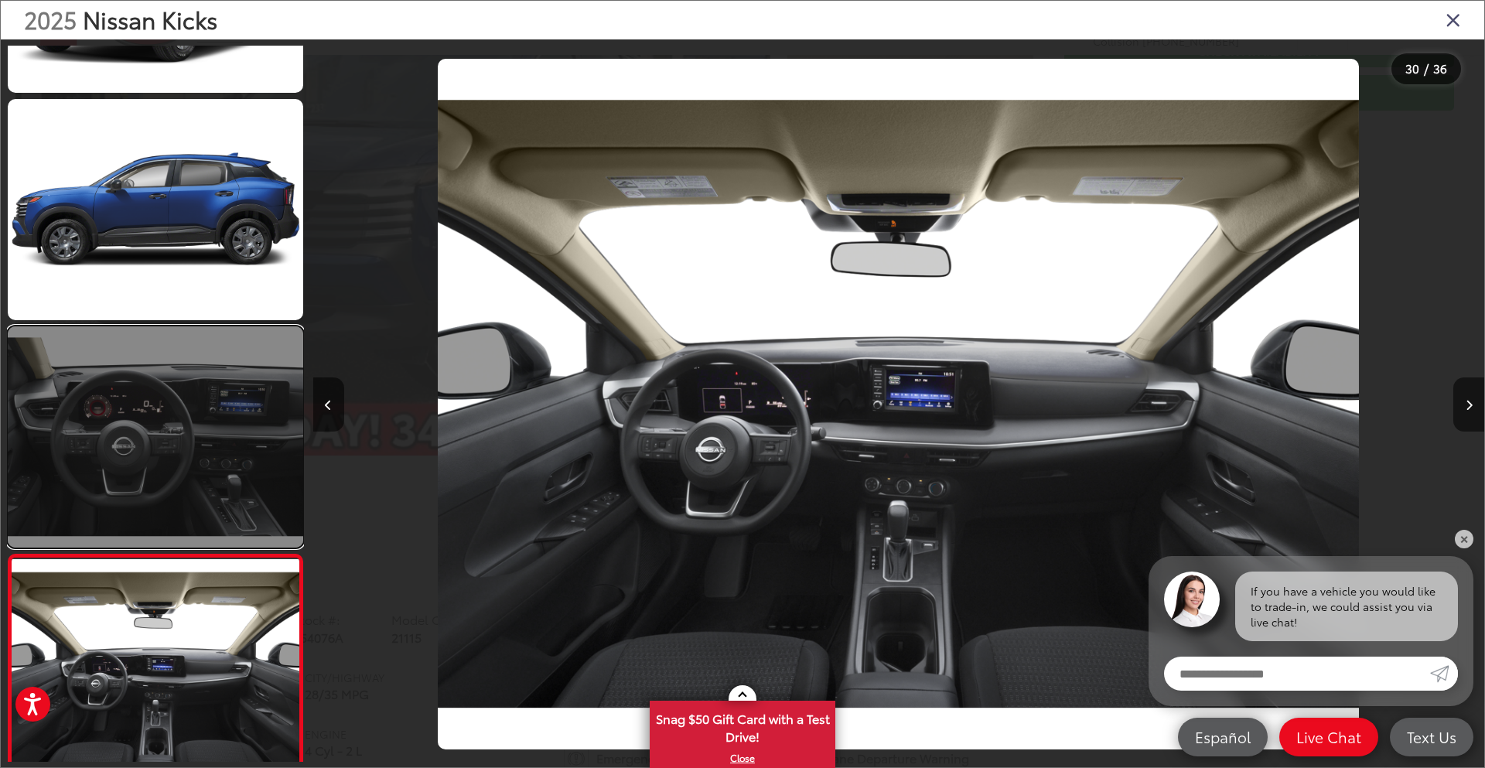
click at [210, 404] on link at bounding box center [155, 436] width 295 height 221
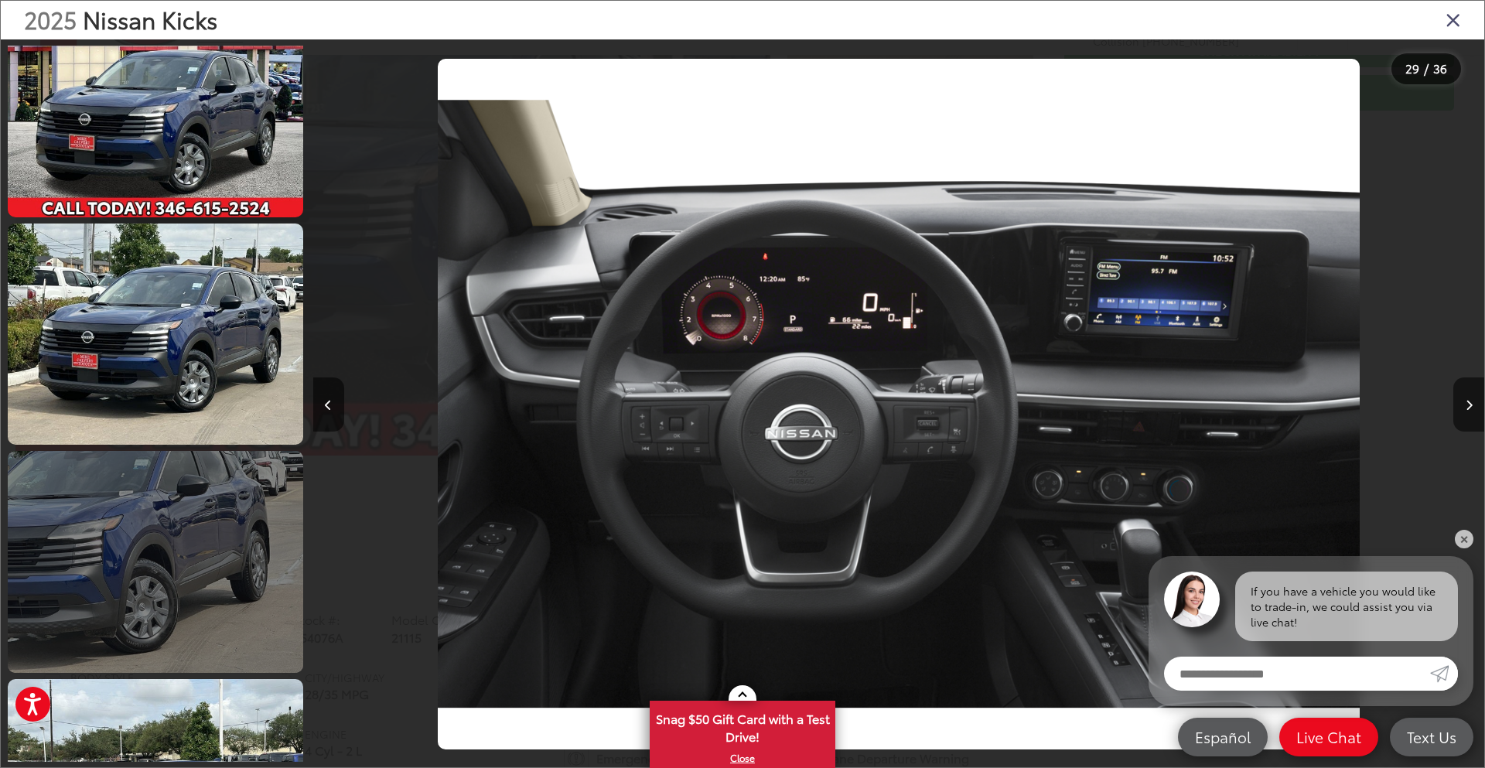
scroll to position [77, 0]
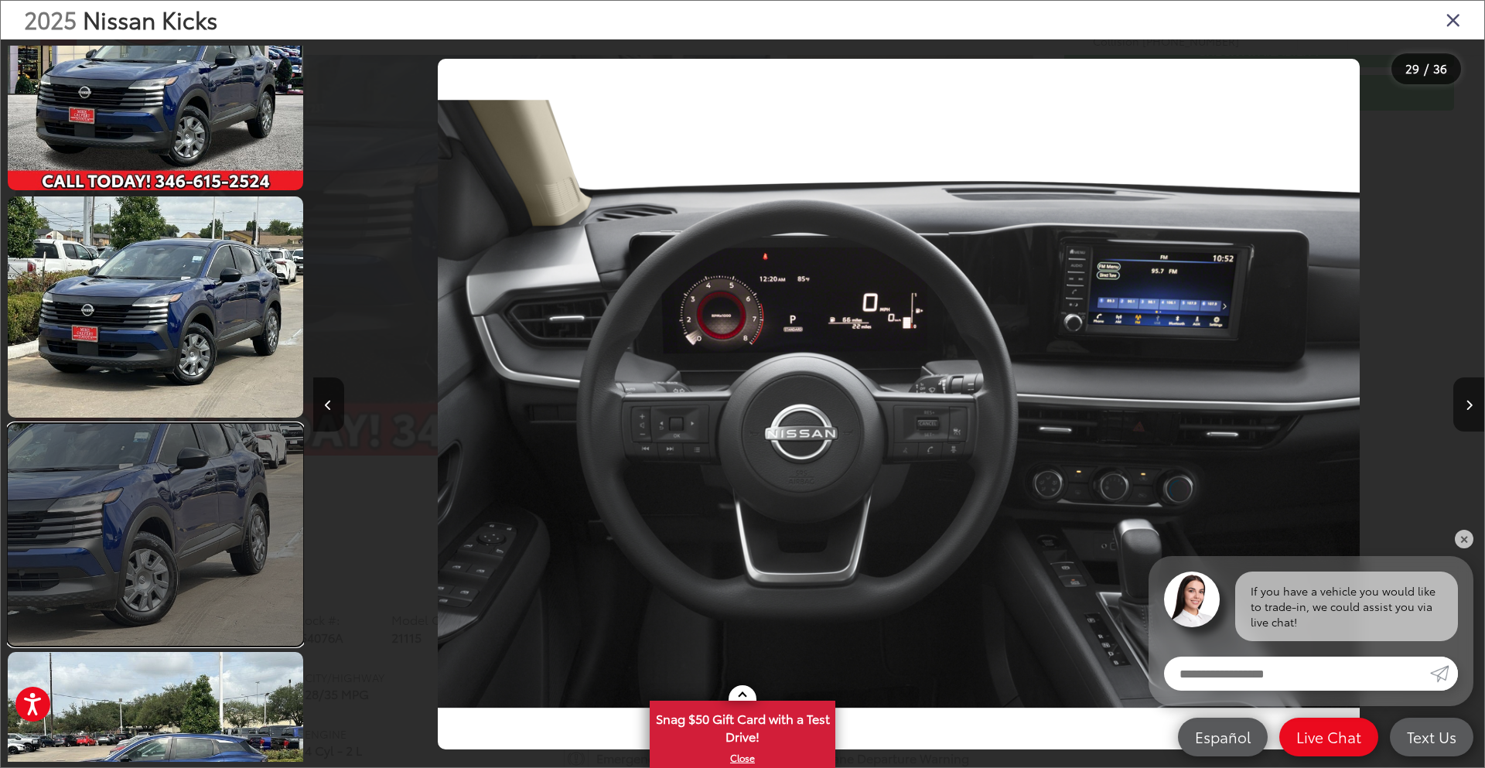
click at [199, 542] on link at bounding box center [155, 534] width 295 height 221
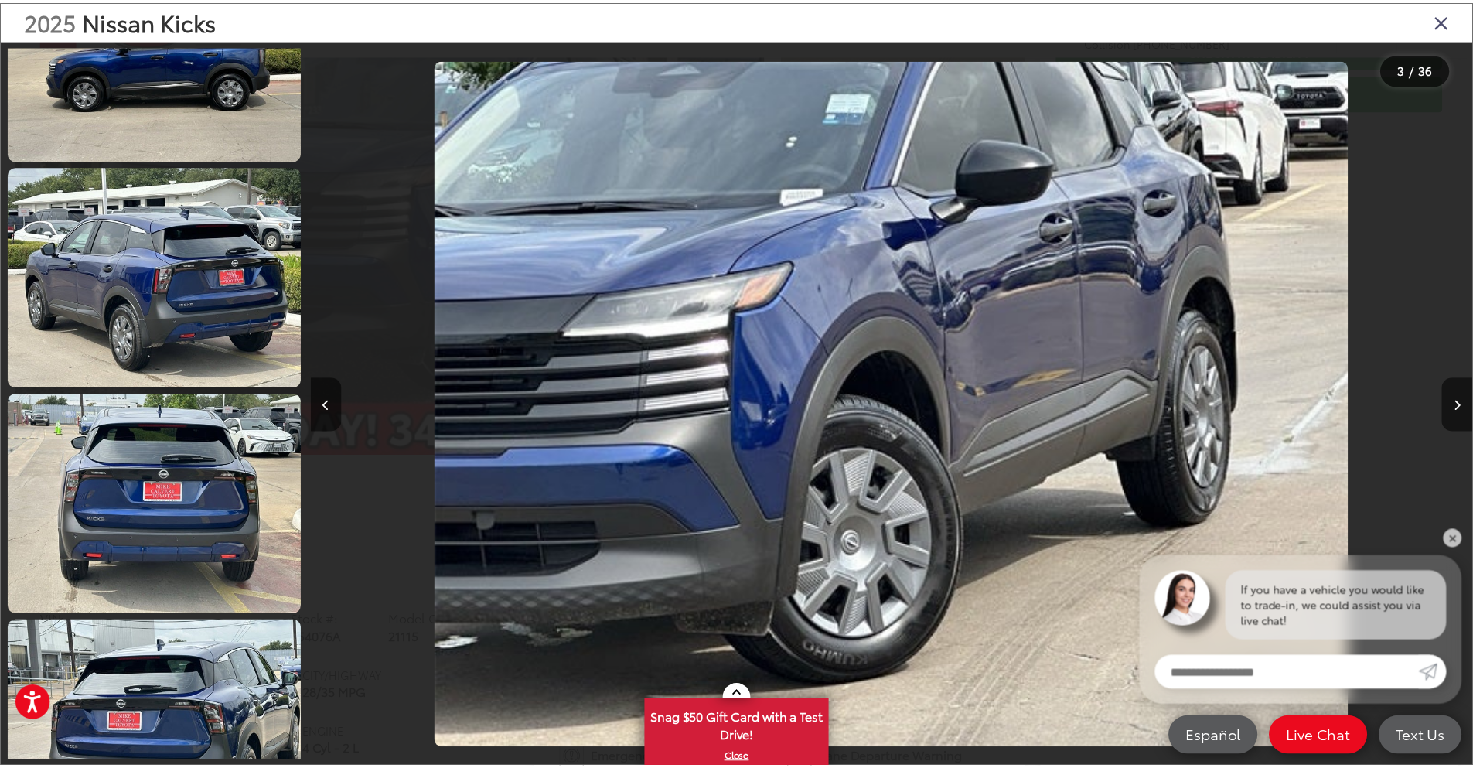
scroll to position [0, 0]
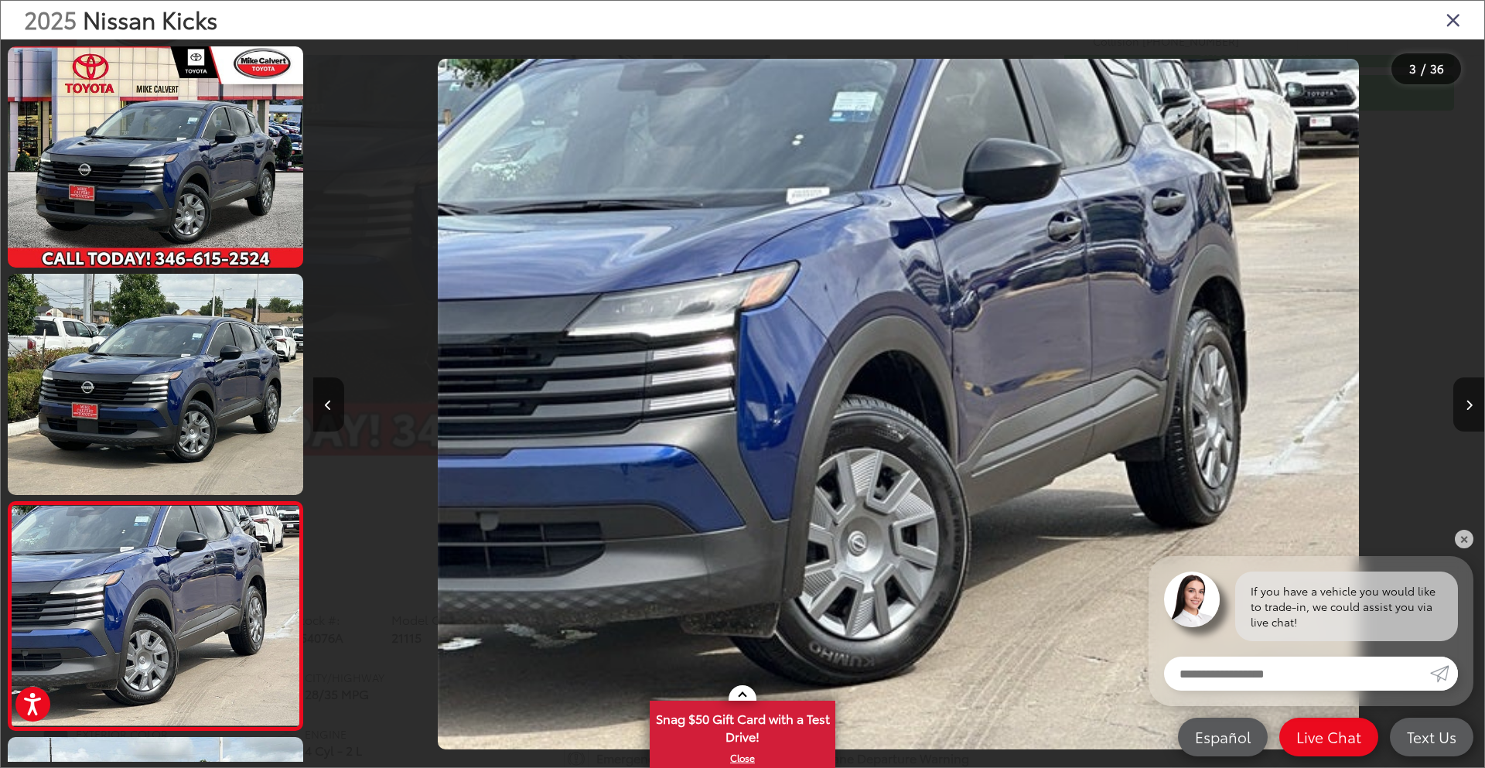
click at [1458, 14] on icon "Close gallery" at bounding box center [1452, 19] width 15 height 20
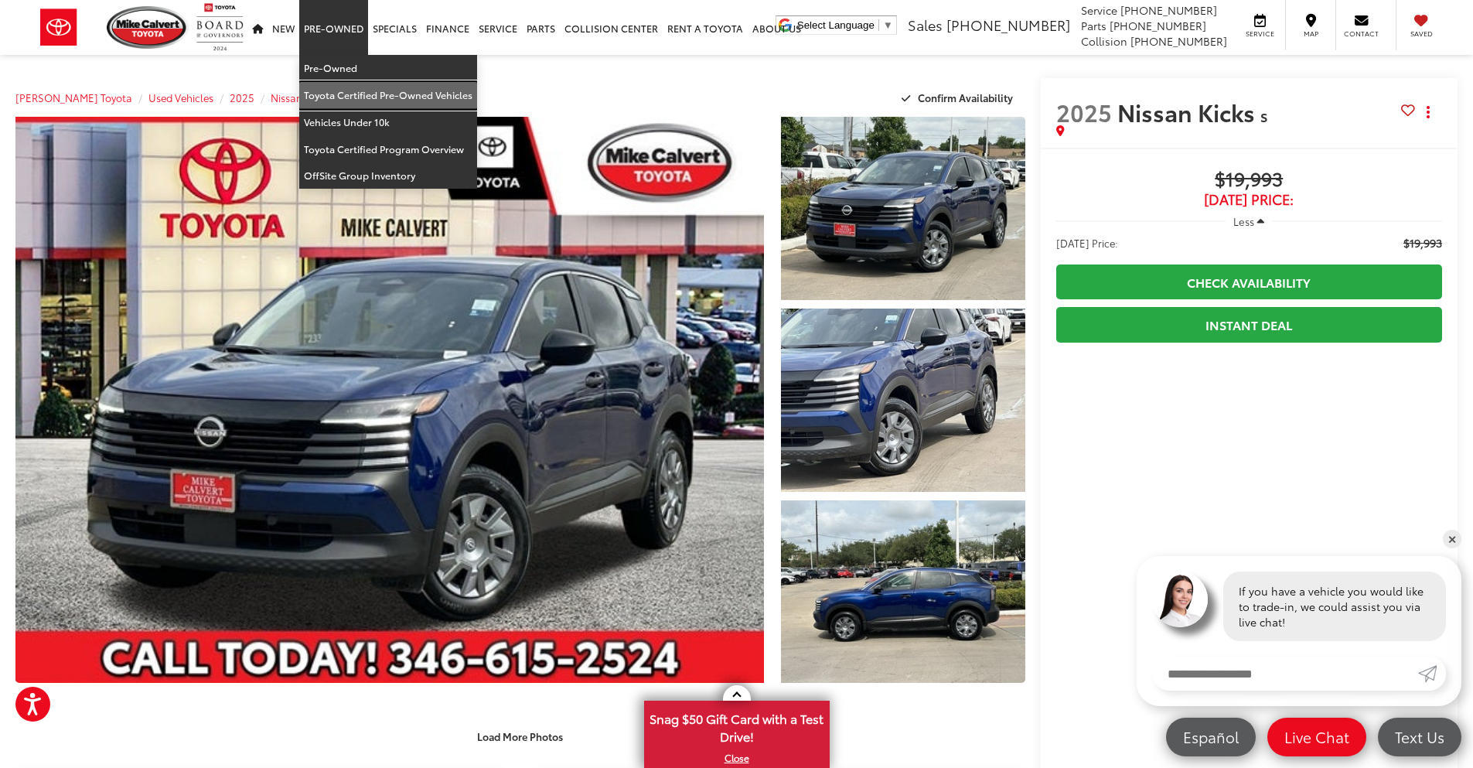
click at [344, 89] on link "Toyota Certified Pre-Owned Vehicles" at bounding box center [388, 95] width 178 height 27
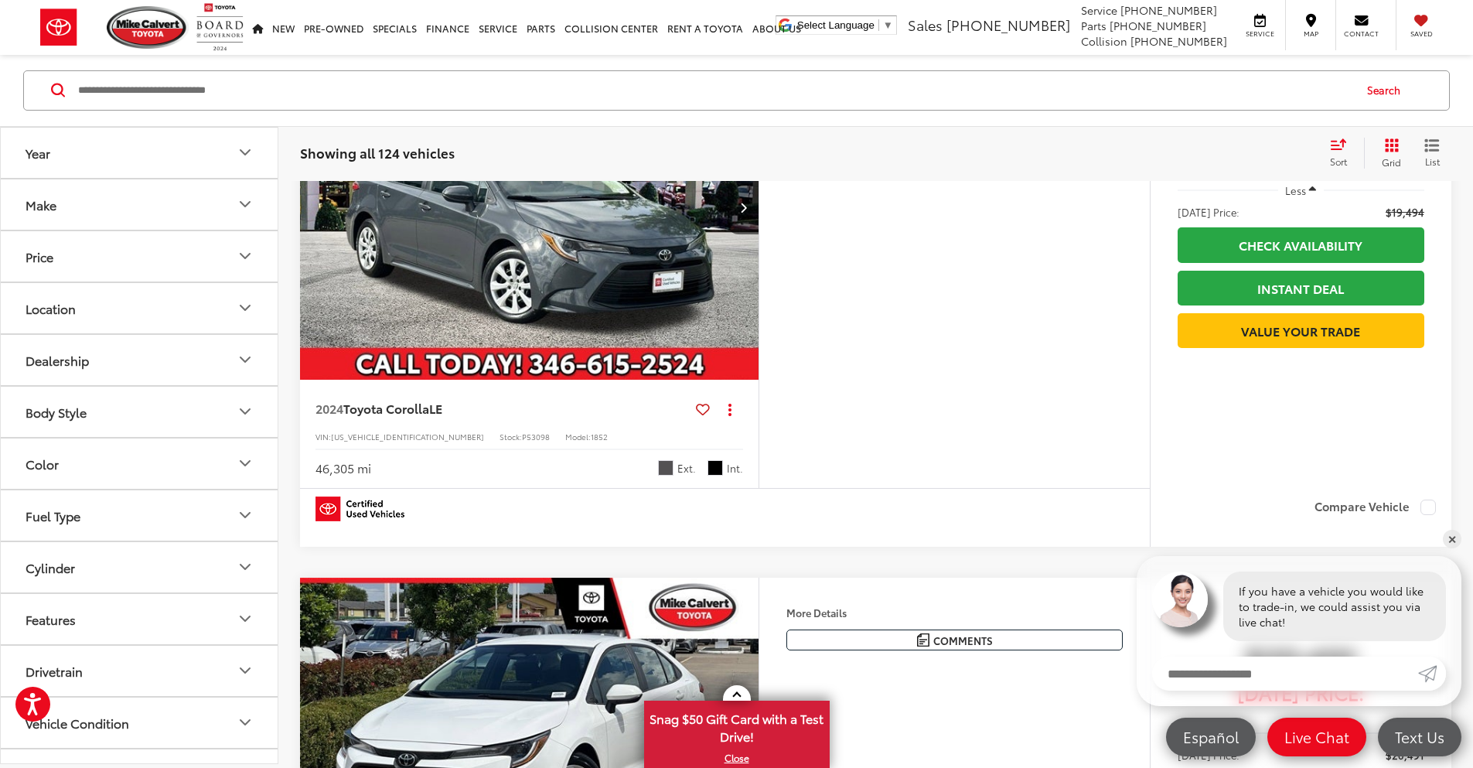
scroll to position [767, 0]
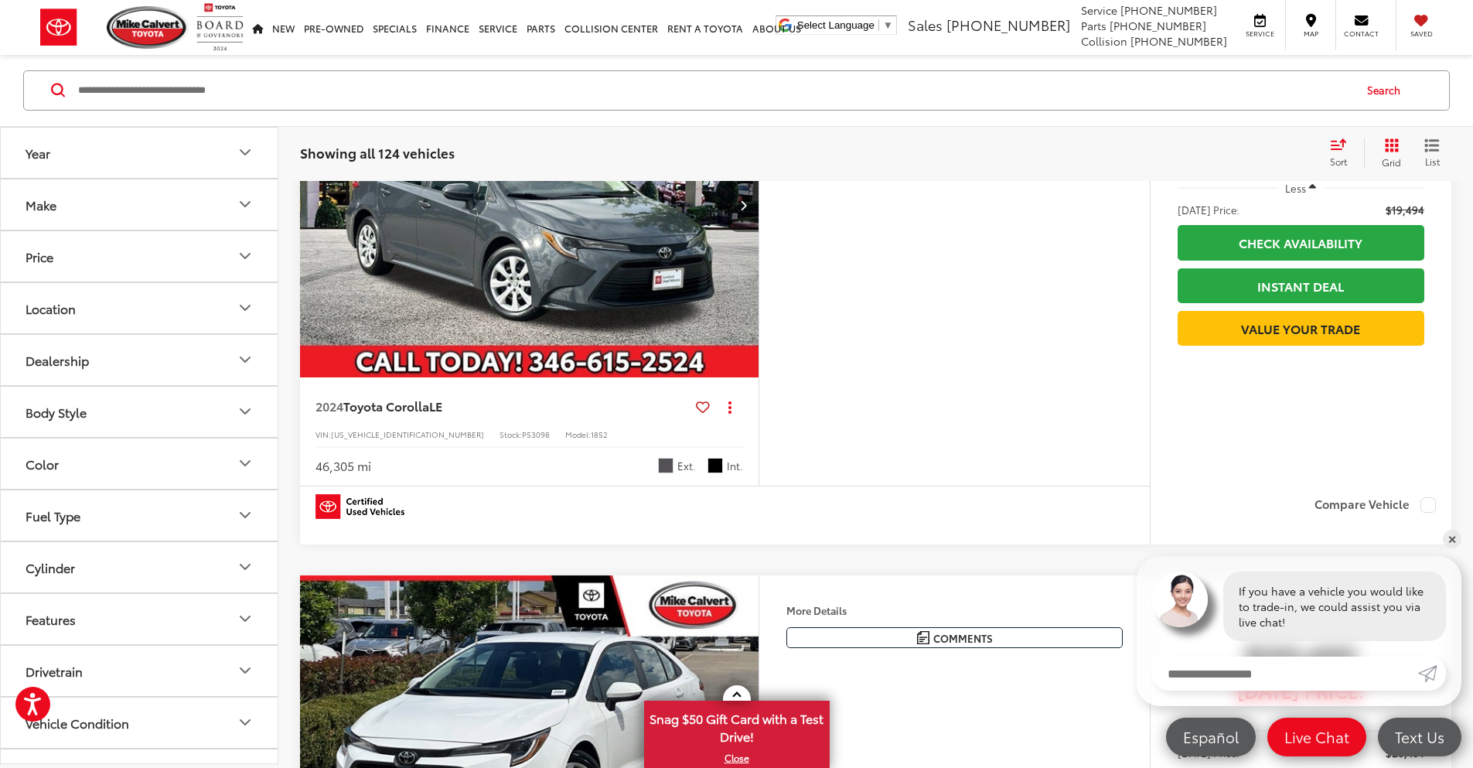
click at [747, 210] on icon "Next image" at bounding box center [743, 204] width 7 height 11
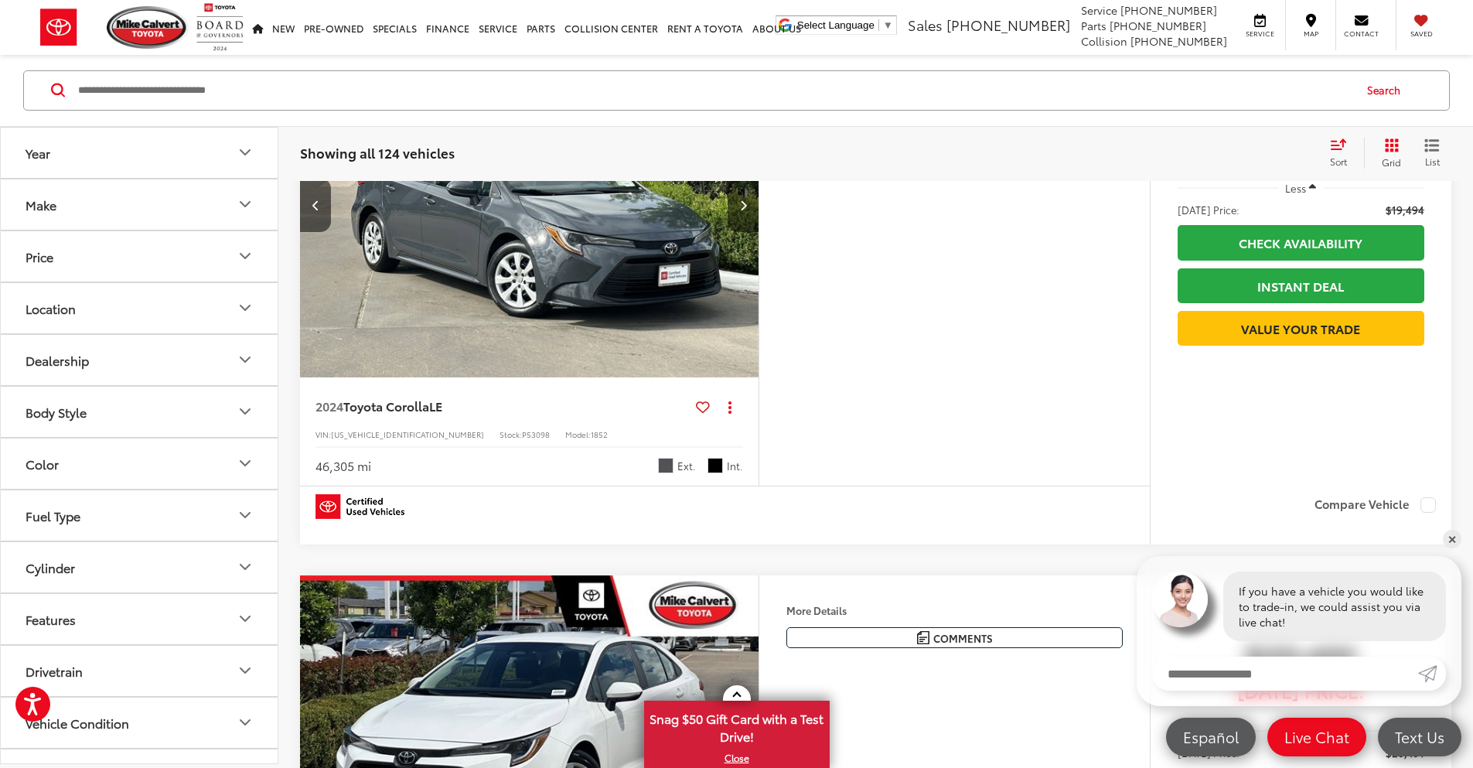
click at [747, 210] on icon "Next image" at bounding box center [743, 204] width 7 height 11
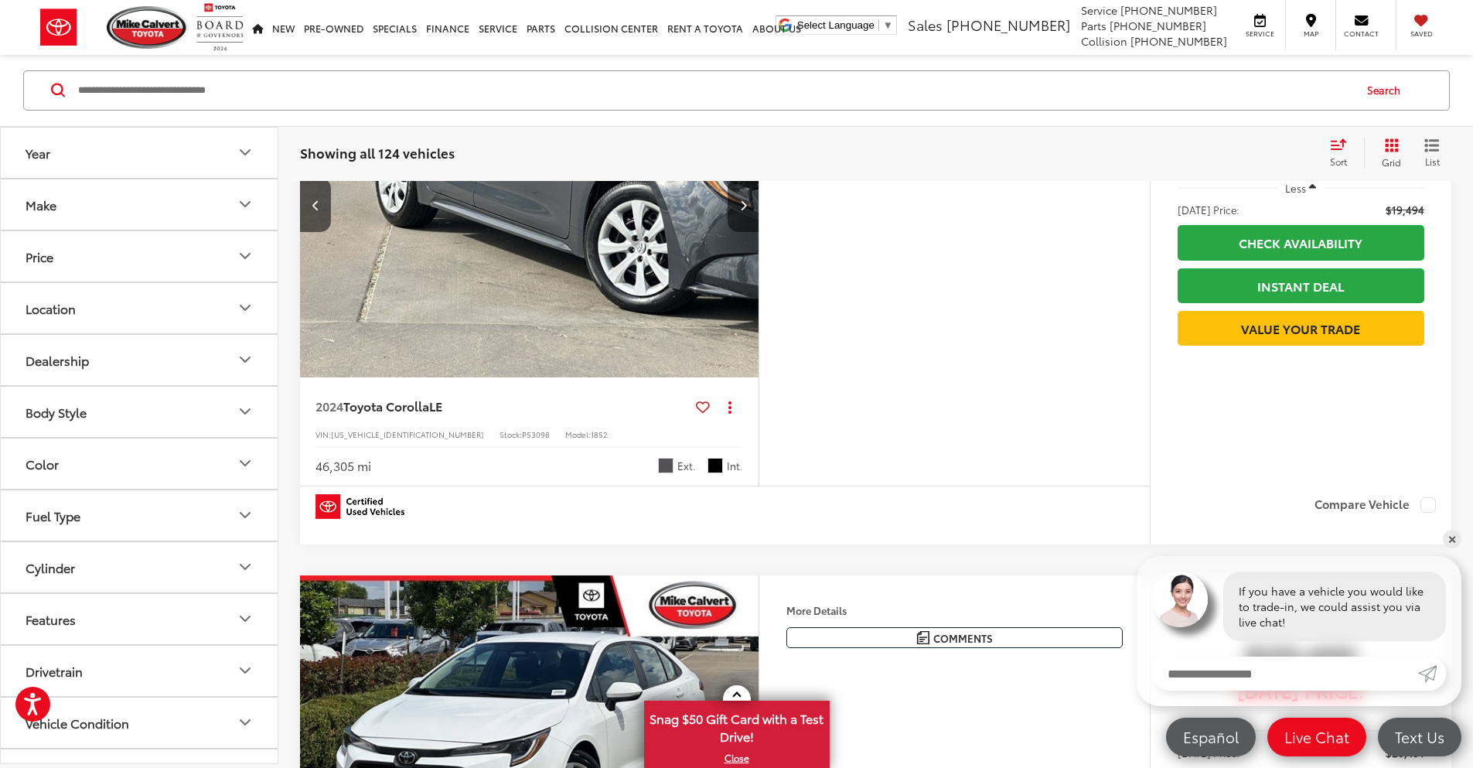
click at [747, 210] on icon "Next image" at bounding box center [743, 204] width 7 height 11
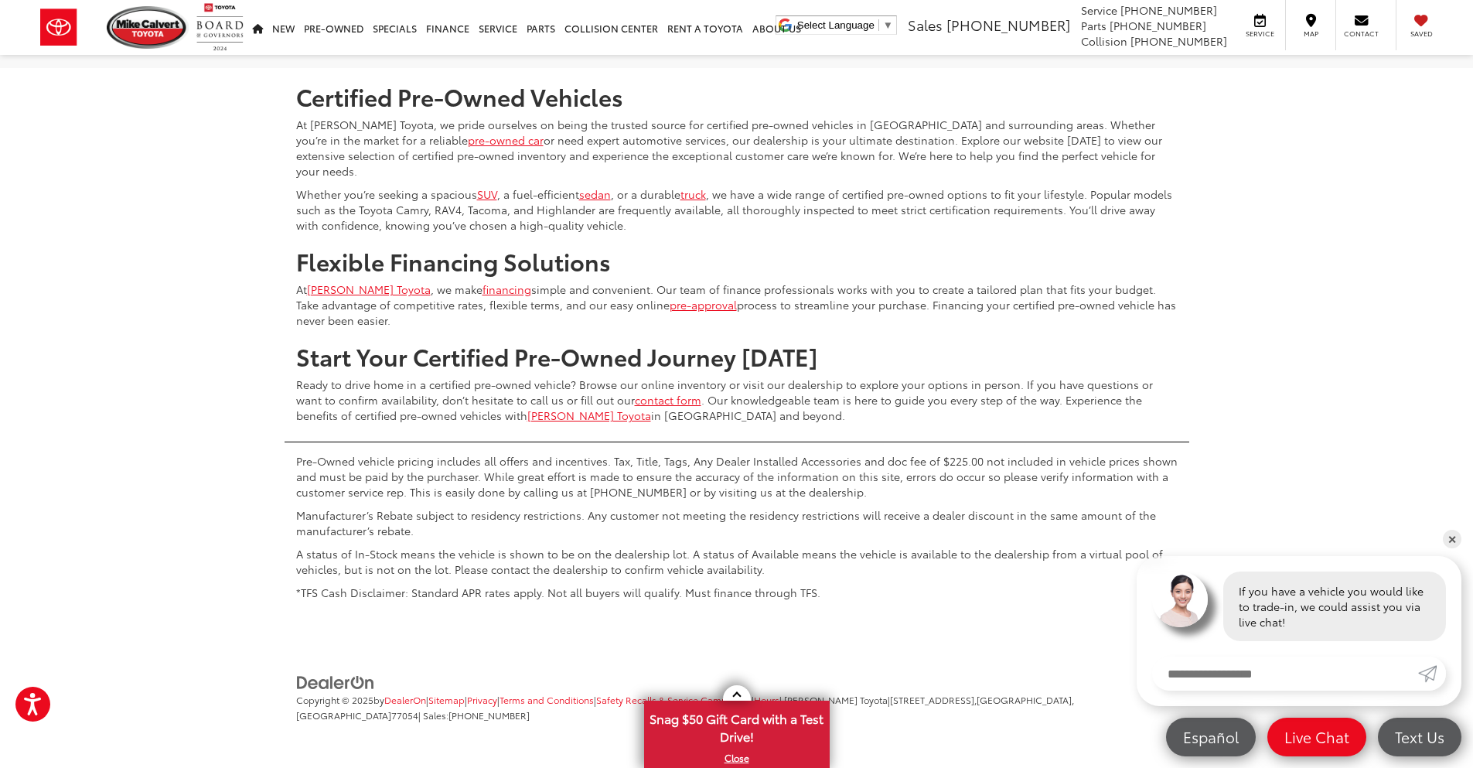
scroll to position [7484, 0]
click at [1163, 36] on link "2" at bounding box center [1175, 23] width 24 height 28
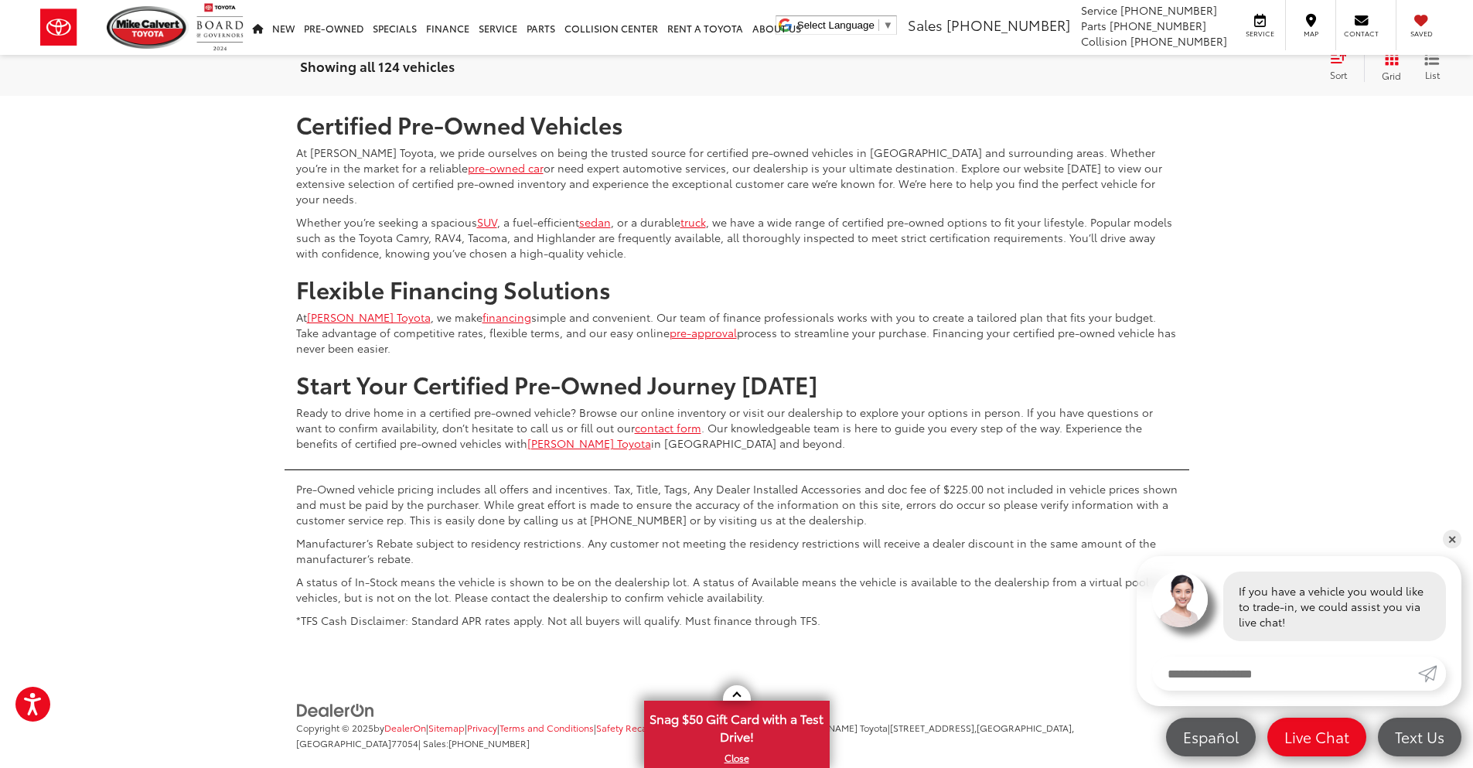
scroll to position [7346, 0]
